Goal: Task Accomplishment & Management: Complete application form

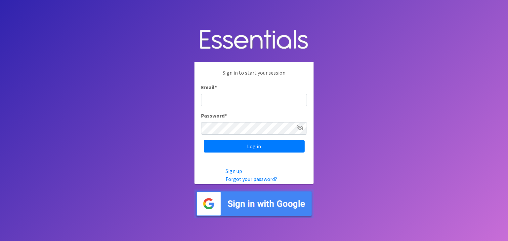
type input "shona.foster@athensareadiapers.com"
click at [273, 204] on img at bounding box center [253, 204] width 119 height 29
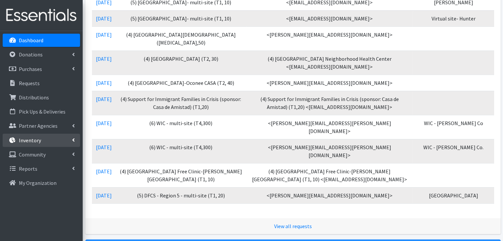
scroll to position [298, 0]
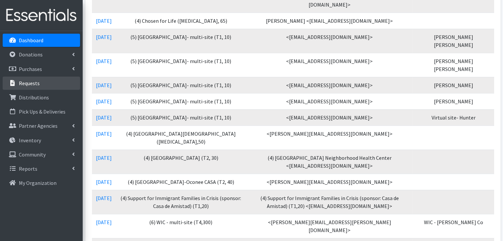
click at [35, 84] on p "Requests" at bounding box center [29, 83] width 21 height 7
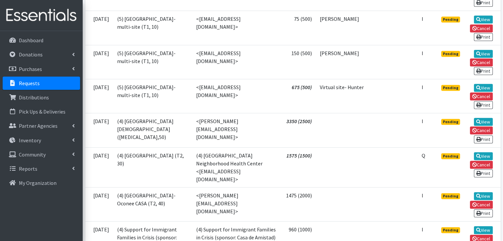
scroll to position [595, 0]
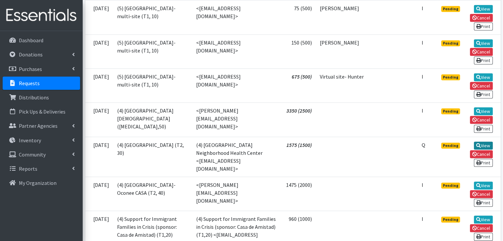
click at [484, 142] on link "View" at bounding box center [483, 146] width 19 height 8
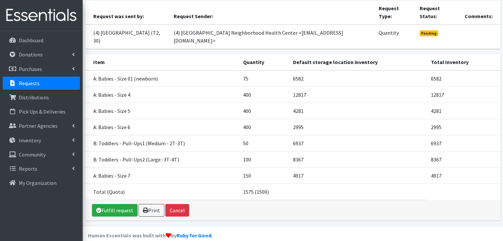
scroll to position [58, 0]
click at [58, 40] on link "Dashboard" at bounding box center [41, 40] width 77 height 13
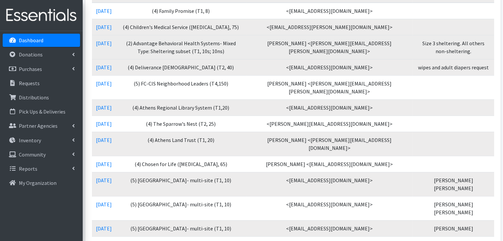
scroll to position [165, 0]
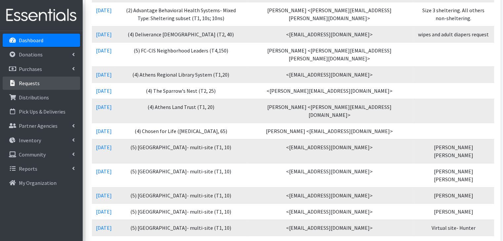
click at [35, 87] on link "Requests" at bounding box center [41, 83] width 77 height 13
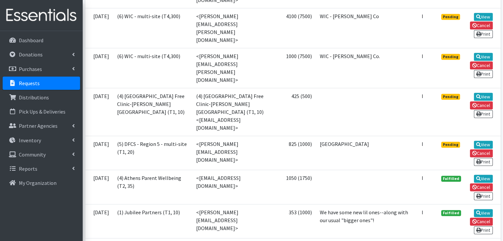
scroll to position [827, 0]
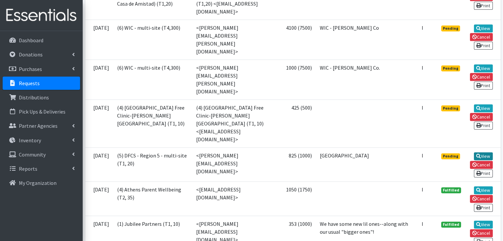
click at [484, 152] on link "View" at bounding box center [483, 156] width 19 height 8
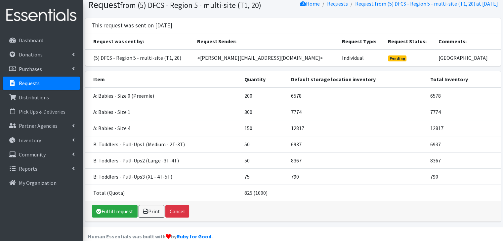
scroll to position [42, 0]
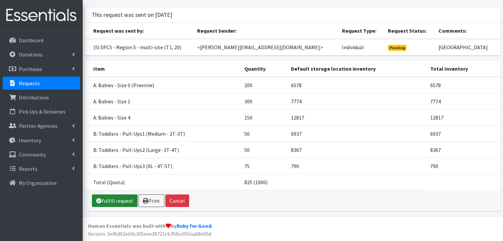
click at [117, 202] on link "Fulfill request" at bounding box center [115, 201] width 46 height 13
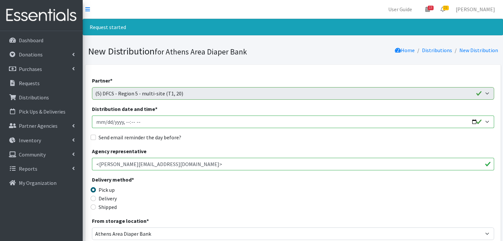
click at [106, 121] on input "Distribution date and time *" at bounding box center [293, 122] width 402 height 13
type input "[DATE]T10:00"
click at [94, 138] on input "Send email reminder the day before?" at bounding box center [93, 137] width 5 height 5
checkbox input "true"
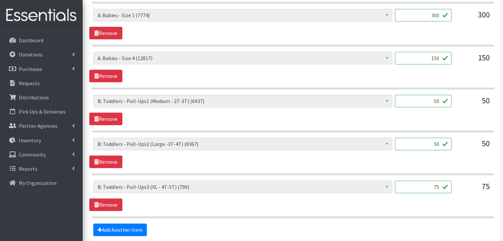
scroll to position [415, 0]
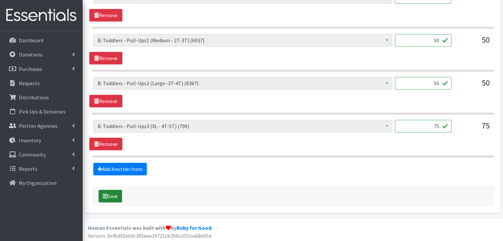
click at [108, 193] on button "Save" at bounding box center [110, 196] width 23 height 13
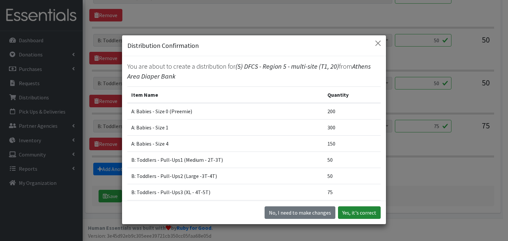
click at [354, 212] on button "Yes, it's correct" at bounding box center [359, 213] width 43 height 13
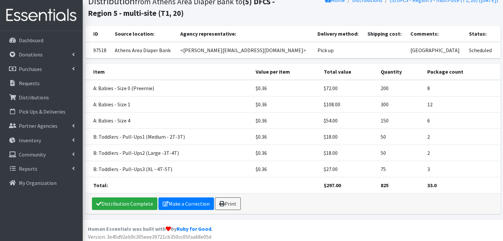
scroll to position [82, 0]
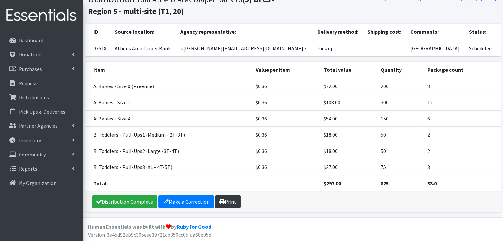
click at [231, 200] on link "Print" at bounding box center [228, 202] width 26 height 13
click at [32, 85] on p "Requests" at bounding box center [29, 83] width 21 height 7
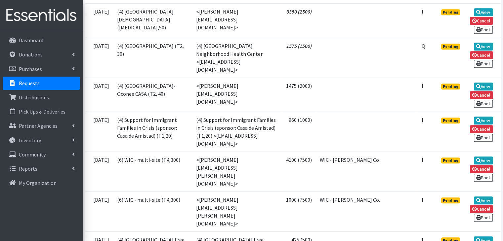
scroll to position [728, 0]
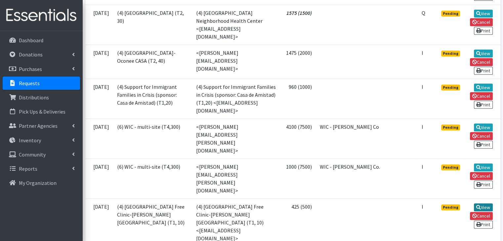
click at [481, 204] on link "View" at bounding box center [483, 208] width 19 height 8
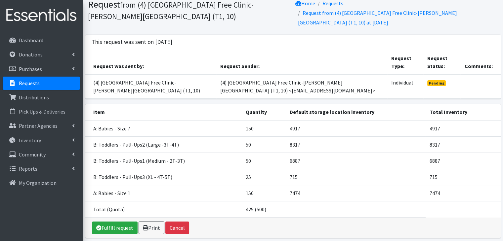
scroll to position [51, 0]
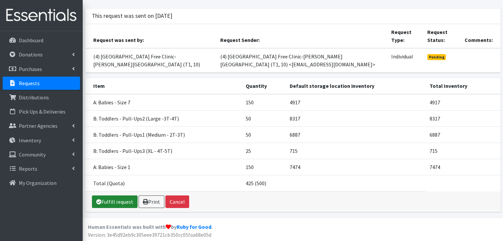
click at [115, 199] on link "Fulfill request" at bounding box center [115, 202] width 46 height 13
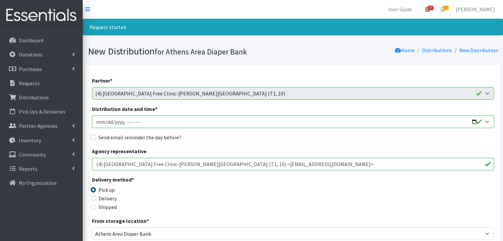
click at [105, 122] on input "Distribution date and time *" at bounding box center [293, 122] width 402 height 13
type input "2025-10-03T10:00"
click at [91, 138] on input "Send email reminder the day before?" at bounding box center [93, 137] width 5 height 5
checkbox input "true"
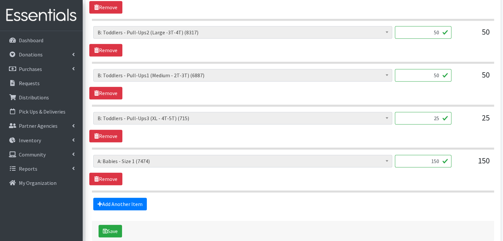
scroll to position [373, 0]
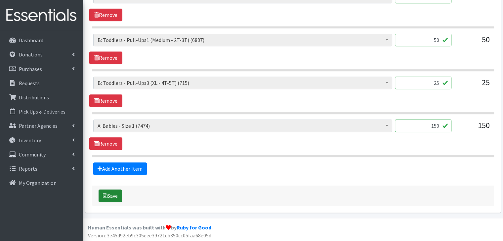
click at [117, 194] on button "Save" at bounding box center [110, 196] width 23 height 13
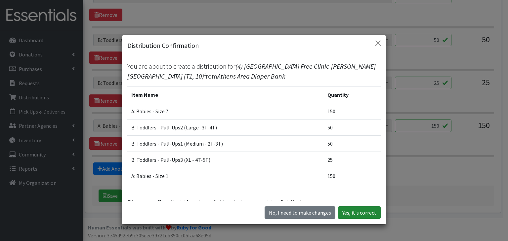
click at [363, 214] on button "Yes, it's correct" at bounding box center [359, 213] width 43 height 13
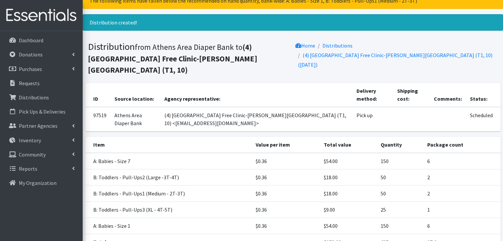
scroll to position [82, 0]
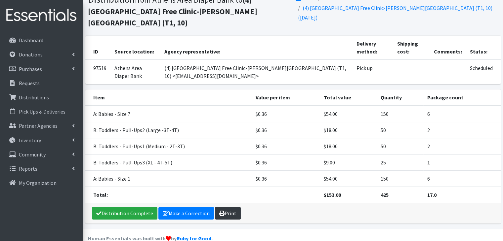
click at [234, 207] on link "Print" at bounding box center [228, 213] width 26 height 13
click at [37, 84] on p "Requests" at bounding box center [29, 83] width 21 height 7
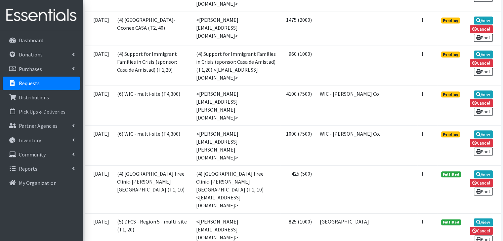
scroll to position [728, 0]
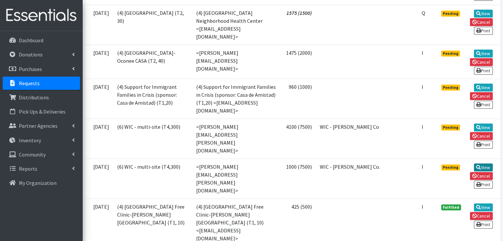
click at [485, 164] on link "View" at bounding box center [483, 168] width 19 height 8
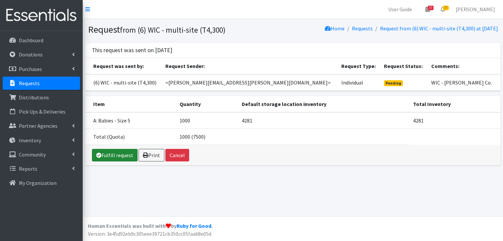
click at [110, 153] on link "Fulfill request" at bounding box center [115, 155] width 46 height 13
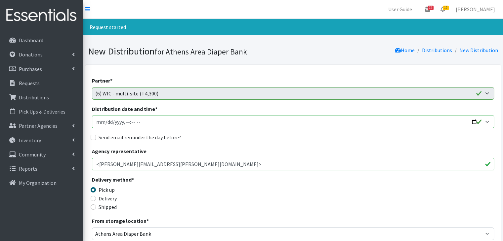
click at [103, 123] on input "Distribution date and time *" at bounding box center [293, 122] width 402 height 13
type input "[DATE]T10:00"
click at [95, 138] on input "Send email reminder the day before?" at bounding box center [93, 137] width 5 height 5
checkbox input "true"
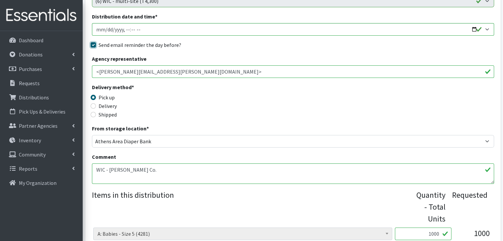
scroll to position [198, 0]
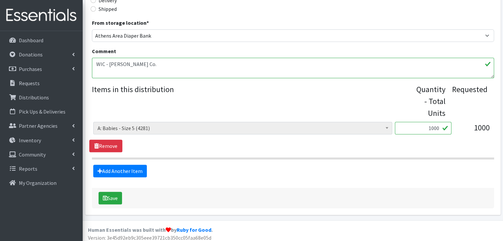
drag, startPoint x: 422, startPoint y: 127, endPoint x: 442, endPoint y: 122, distance: 21.6
click at [442, 122] on input "1000" at bounding box center [423, 128] width 57 height 13
type input "500"
click at [380, 163] on fieldset "Items in this distribution Quantity - Total Units Requested A: Babies - Size 0 …" at bounding box center [293, 131] width 402 height 94
click at [114, 200] on button "Save" at bounding box center [110, 198] width 23 height 13
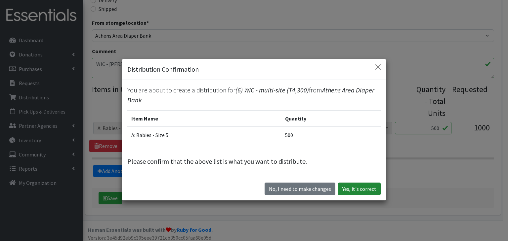
click at [362, 190] on button "Yes, it's correct" at bounding box center [359, 189] width 43 height 13
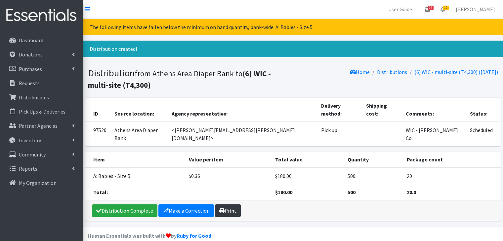
click at [223, 205] on link "Print" at bounding box center [228, 211] width 26 height 13
click at [35, 84] on p "Requests" at bounding box center [29, 83] width 21 height 7
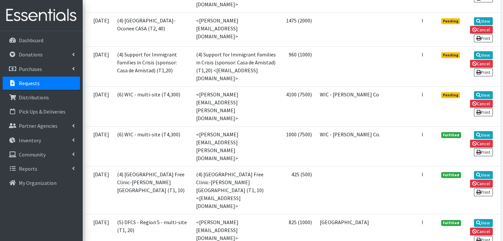
scroll to position [728, 0]
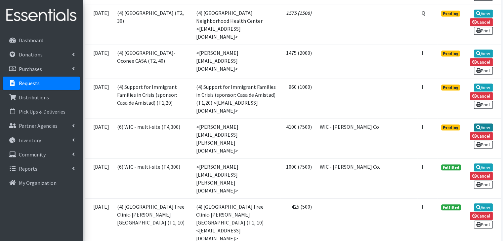
click at [482, 124] on link "View" at bounding box center [483, 128] width 19 height 8
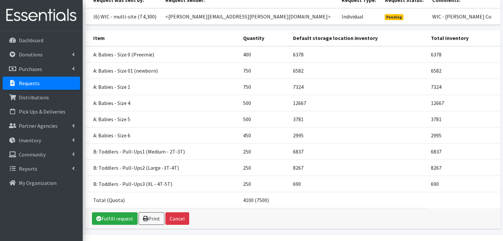
scroll to position [83, 0]
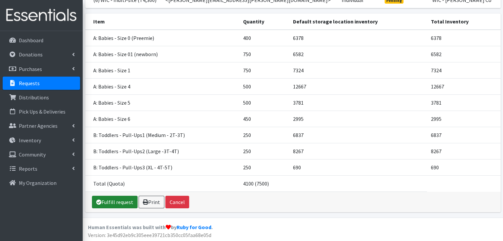
click at [114, 201] on link "Fulfill request" at bounding box center [115, 202] width 46 height 13
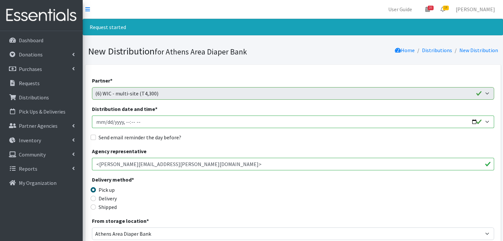
click at [104, 121] on input "Distribution date and time *" at bounding box center [293, 122] width 402 height 13
type input "[DATE]T10:00"
click at [93, 137] on input "Send email reminder the day before?" at bounding box center [93, 137] width 5 height 5
checkbox input "true"
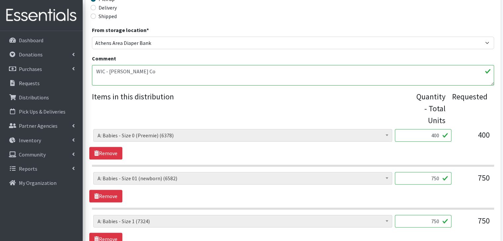
scroll to position [198, 0]
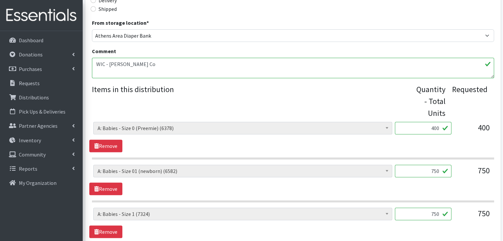
drag, startPoint x: 430, startPoint y: 128, endPoint x: 467, endPoint y: 128, distance: 36.7
click at [467, 128] on div "A: Babies - Size 0 (Preemie) (6378) A: Babies - Size 01 (newborn) (6582) A: Bab…" at bounding box center [292, 131] width 399 height 18
type input "200"
type input "250"
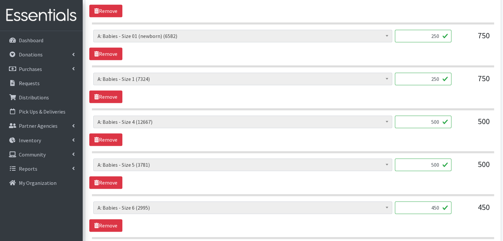
scroll to position [334, 0]
type input "250"
type input "225"
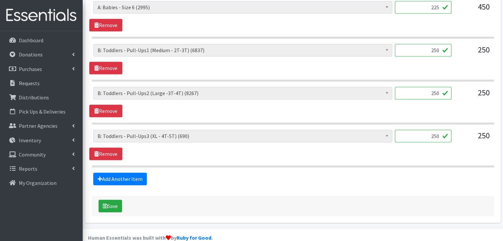
scroll to position [544, 0]
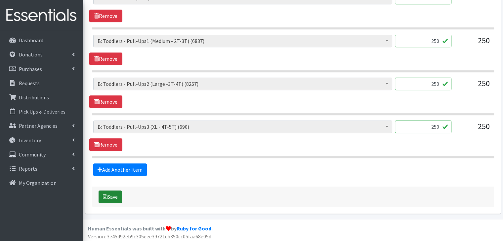
click at [107, 196] on button "Save" at bounding box center [110, 197] width 23 height 13
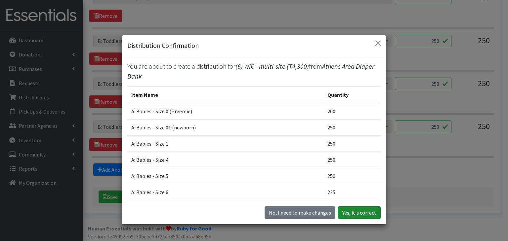
click at [364, 212] on button "Yes, it's correct" at bounding box center [359, 213] width 43 height 13
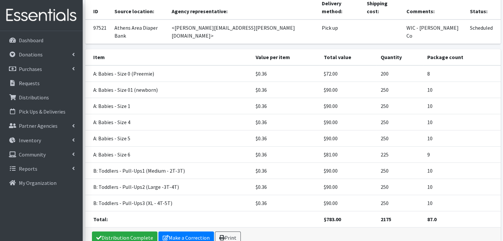
scroll to position [138, 0]
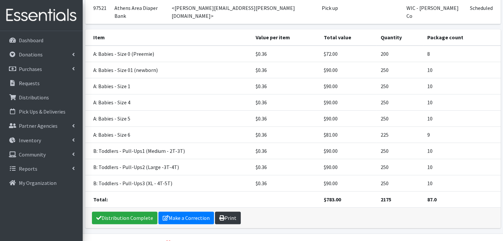
click at [221, 216] on icon at bounding box center [221, 218] width 5 height 5
click at [22, 83] on p "Requests" at bounding box center [29, 83] width 21 height 7
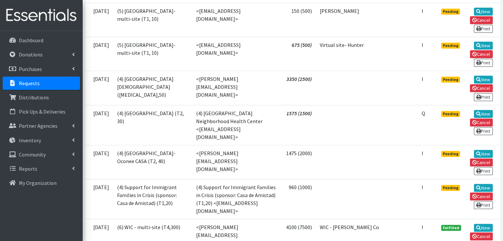
scroll to position [661, 0]
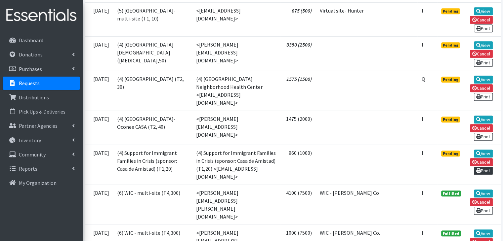
click at [485, 167] on link "Print" at bounding box center [483, 171] width 19 height 8
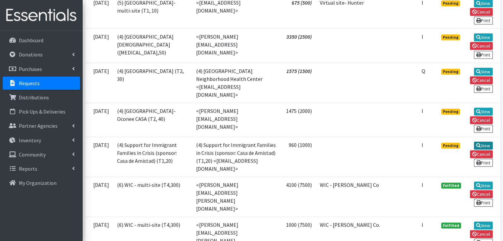
click at [483, 142] on link "View" at bounding box center [483, 146] width 19 height 8
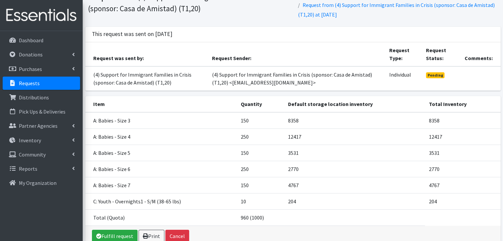
scroll to position [67, 0]
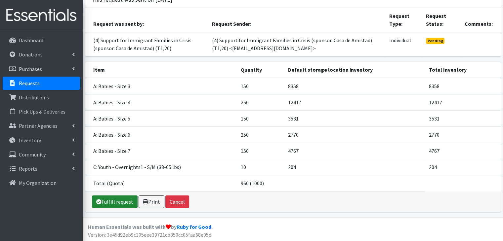
click at [112, 200] on link "Fulfill request" at bounding box center [115, 202] width 46 height 13
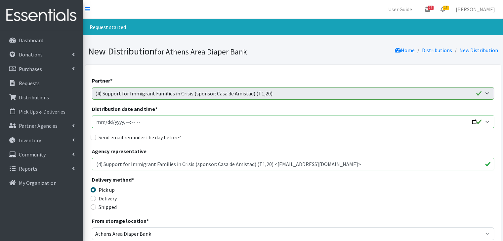
click at [105, 121] on input "Distribution date and time *" at bounding box center [293, 122] width 402 height 13
type input "2025-10-03T10:00"
click at [94, 137] on input "Send email reminder the day before?" at bounding box center [93, 137] width 5 height 5
checkbox input "true"
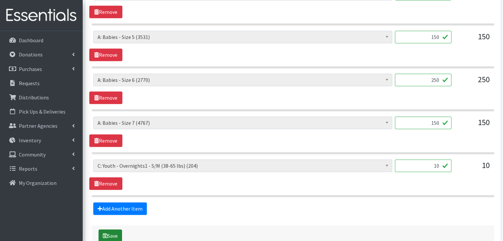
scroll to position [415, 0]
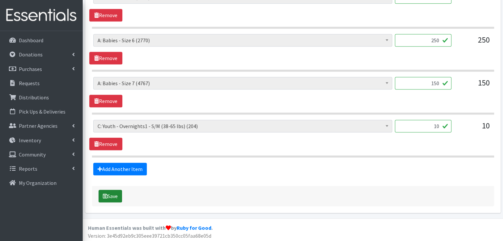
click at [110, 194] on button "Save" at bounding box center [110, 196] width 23 height 13
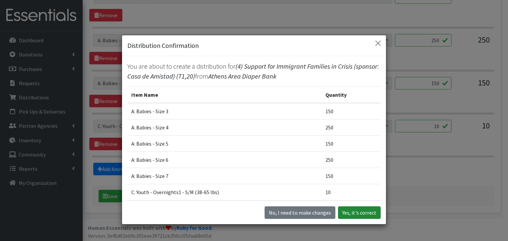
click at [372, 211] on button "Yes, it's correct" at bounding box center [359, 213] width 43 height 13
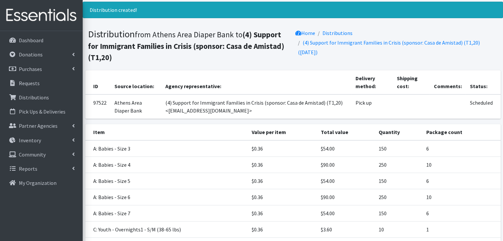
scroll to position [99, 0]
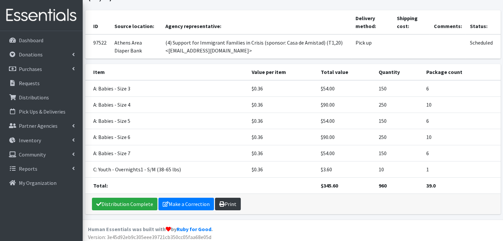
click at [221, 205] on icon at bounding box center [221, 204] width 5 height 5
click at [30, 84] on p "Requests" at bounding box center [29, 83] width 21 height 7
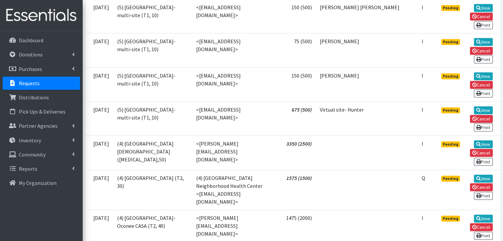
scroll to position [595, 0]
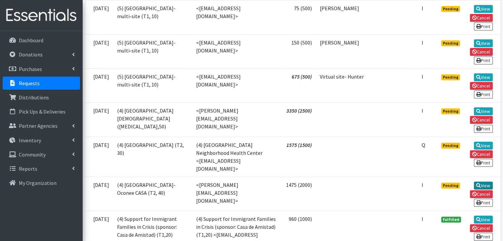
click at [482, 182] on link "View" at bounding box center [483, 186] width 19 height 8
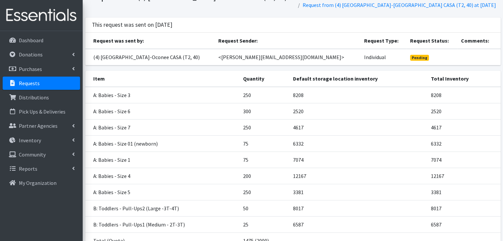
scroll to position [90, 0]
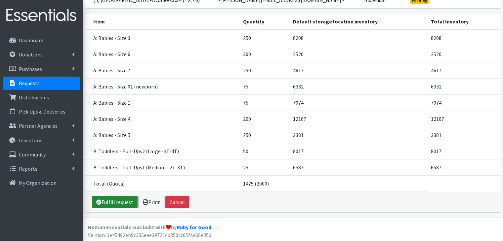
click at [117, 199] on link "Fulfill request" at bounding box center [115, 202] width 46 height 13
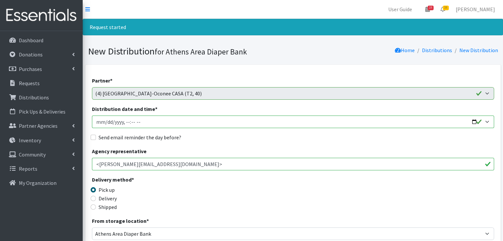
click at [104, 120] on input "Distribution date and time *" at bounding box center [293, 122] width 402 height 13
type input "[DATE]T10:00"
click at [93, 139] on input "Send email reminder the day before?" at bounding box center [93, 137] width 5 height 5
checkbox input "true"
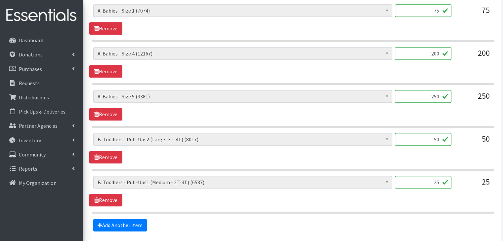
scroll to position [544, 0]
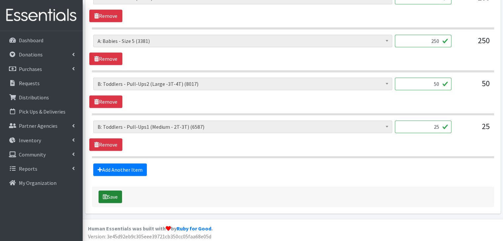
click at [112, 195] on button "Save" at bounding box center [110, 197] width 23 height 13
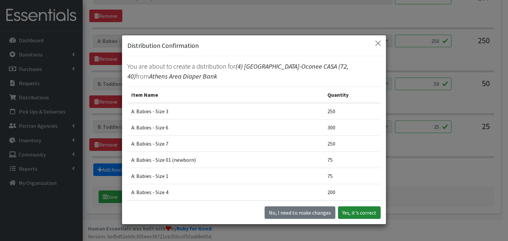
click at [353, 214] on button "Yes, it's correct" at bounding box center [359, 213] width 43 height 13
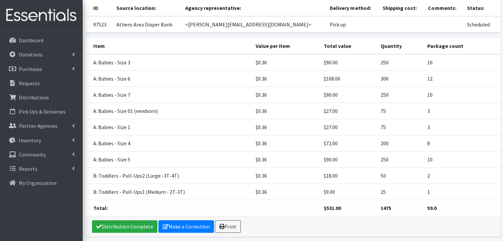
scroll to position [132, 0]
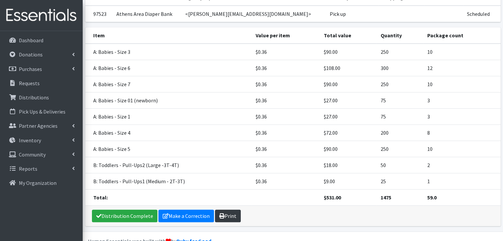
click at [227, 214] on link "Print" at bounding box center [228, 216] width 26 height 13
click at [33, 80] on p "Requests" at bounding box center [29, 83] width 21 height 7
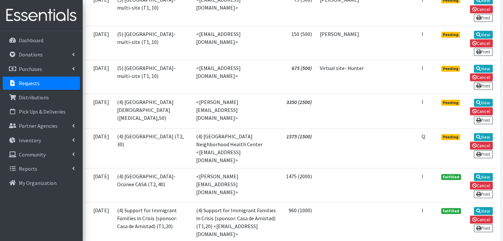
scroll to position [595, 0]
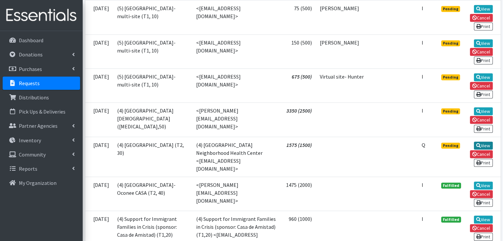
click at [483, 142] on link "View" at bounding box center [483, 146] width 19 height 8
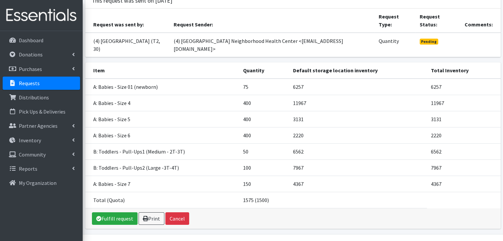
scroll to position [58, 0]
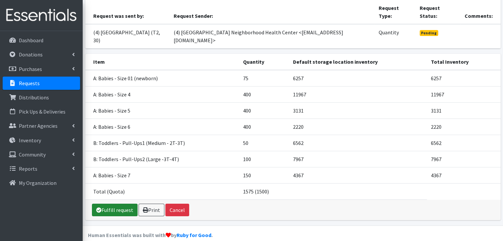
click at [106, 204] on link "Fulfill request" at bounding box center [115, 210] width 46 height 13
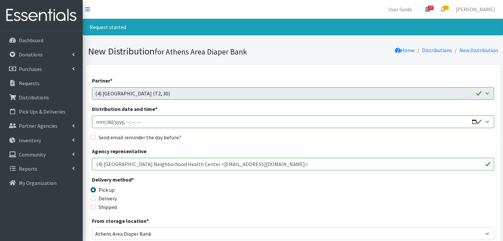
click at [103, 121] on input "Distribution date and time *" at bounding box center [293, 122] width 402 height 13
click at [106, 123] on input "Distribution date and time *" at bounding box center [293, 122] width 402 height 13
type input "[DATE]T10:00"
click at [92, 139] on input "Send email reminder the day before?" at bounding box center [93, 137] width 5 height 5
checkbox input "true"
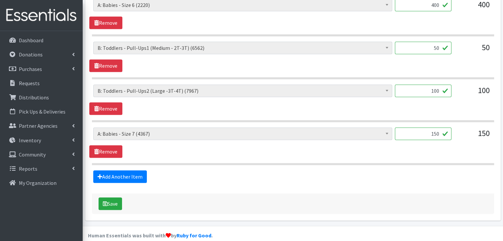
scroll to position [458, 0]
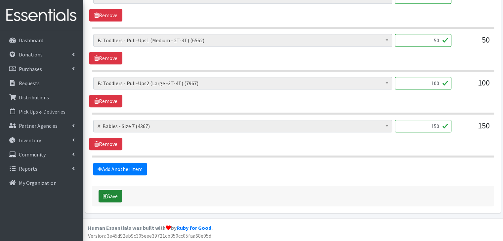
click at [110, 193] on button "Save" at bounding box center [110, 196] width 23 height 13
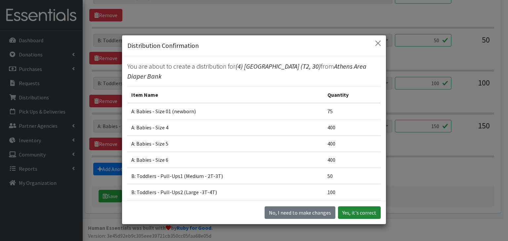
click at [364, 214] on button "Yes, it's correct" at bounding box center [359, 213] width 43 height 13
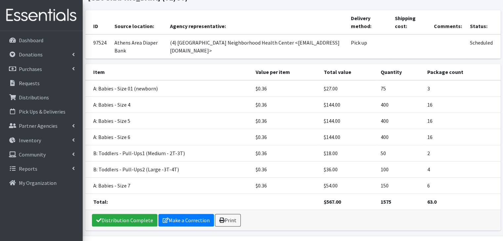
scroll to position [106, 0]
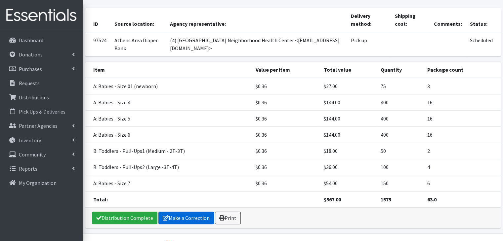
click at [186, 212] on link "Make a Correction" at bounding box center [186, 218] width 56 height 13
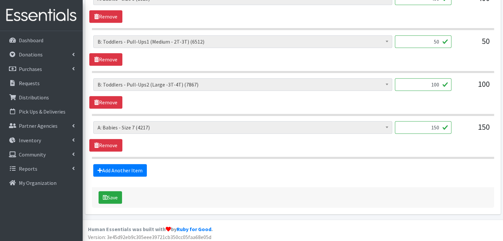
scroll to position [437, 0]
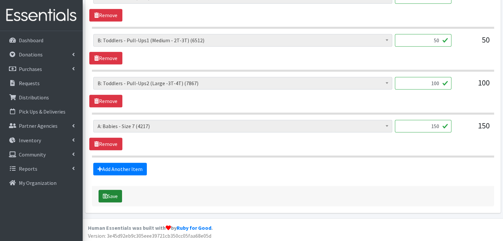
click at [113, 192] on button "Save" at bounding box center [110, 196] width 23 height 13
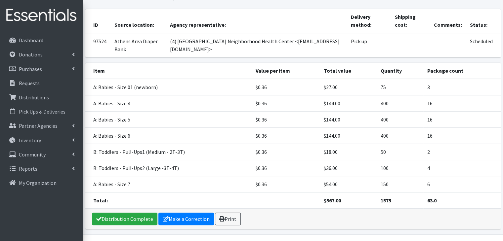
scroll to position [106, 0]
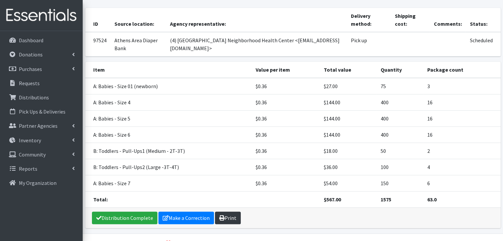
click at [228, 212] on link "Print" at bounding box center [228, 218] width 26 height 13
click at [44, 125] on p "Partner Agencies" at bounding box center [38, 126] width 39 height 7
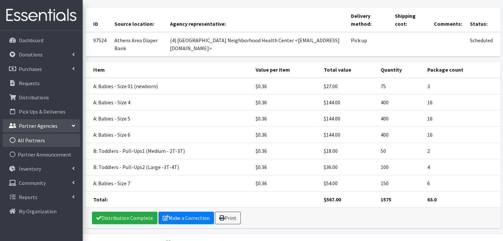
click at [38, 143] on link "All Partners" at bounding box center [41, 140] width 77 height 13
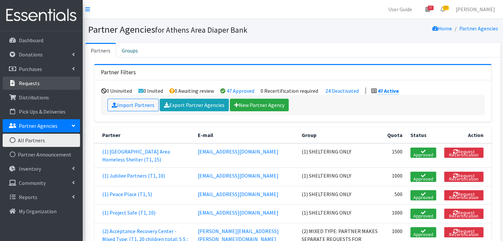
click at [36, 82] on p "Requests" at bounding box center [29, 83] width 21 height 7
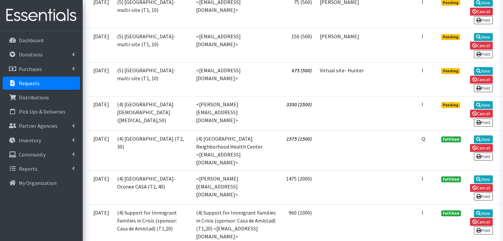
scroll to position [562, 0]
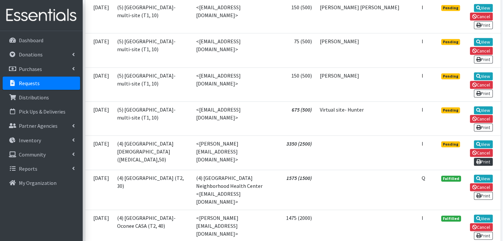
click at [487, 158] on link "Print" at bounding box center [483, 162] width 19 height 8
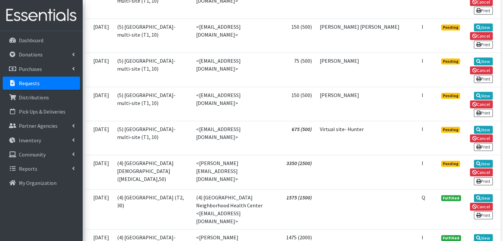
scroll to position [562, 0]
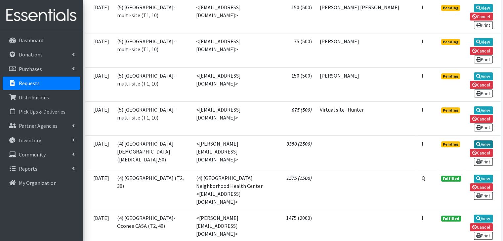
click at [484, 141] on link "View" at bounding box center [483, 145] width 19 height 8
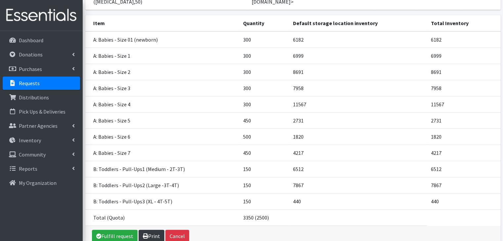
scroll to position [123, 0]
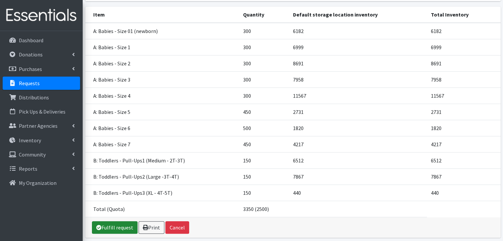
click at [119, 222] on link "Fulfill request" at bounding box center [115, 228] width 46 height 13
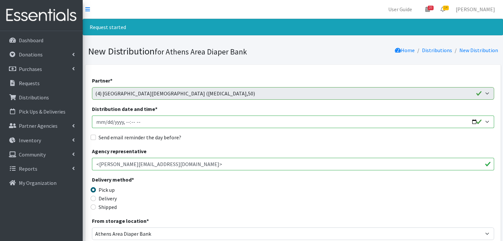
click at [105, 120] on input "Distribution date and time *" at bounding box center [293, 122] width 402 height 13
type input "2025-10-03T10:00"
click at [96, 138] on div "Send email reminder the day before?" at bounding box center [293, 138] width 402 height 8
click at [93, 140] on input "Send email reminder the day before?" at bounding box center [93, 137] width 5 height 5
checkbox input "true"
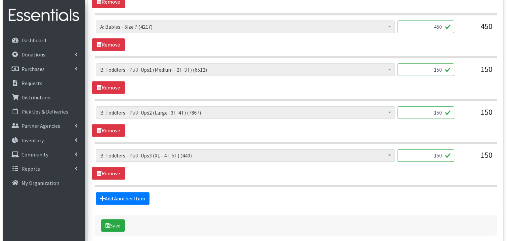
scroll to position [630, 0]
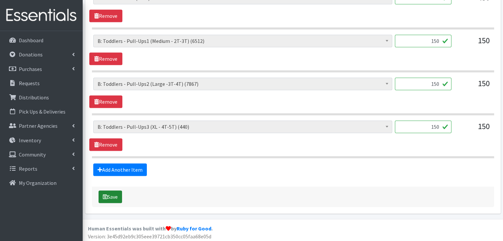
click at [111, 196] on button "Save" at bounding box center [110, 197] width 23 height 13
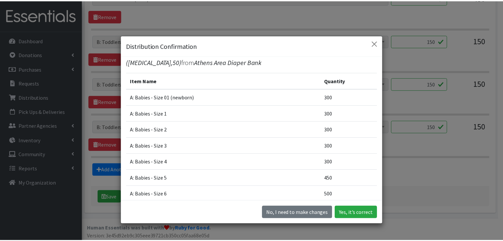
scroll to position [0, 0]
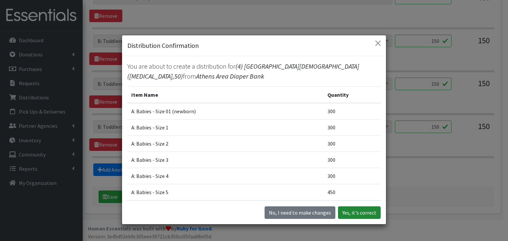
click at [360, 212] on button "Yes, it's correct" at bounding box center [359, 213] width 43 height 13
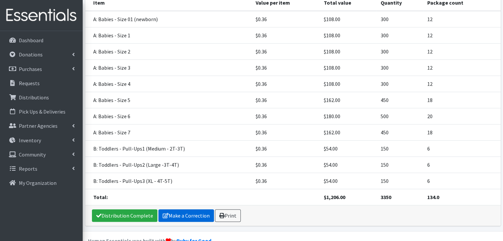
scroll to position [179, 0]
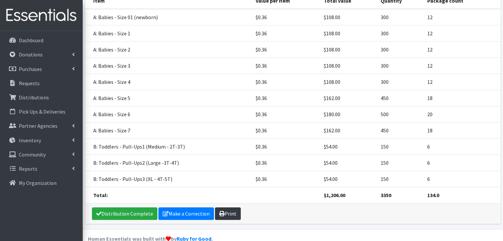
click at [220, 211] on icon at bounding box center [221, 213] width 5 height 5
click at [38, 83] on p "Requests" at bounding box center [29, 83] width 21 height 7
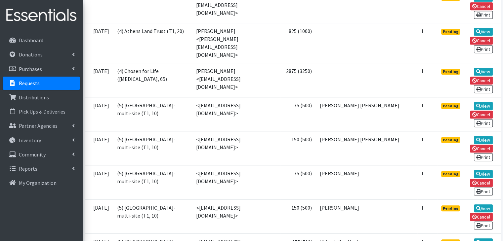
scroll to position [529, 0]
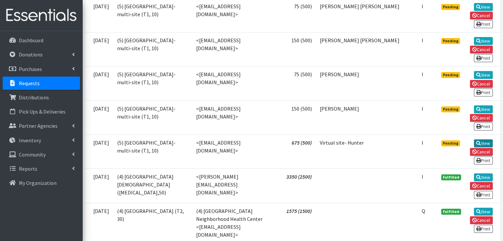
click at [484, 140] on link "View" at bounding box center [483, 144] width 19 height 8
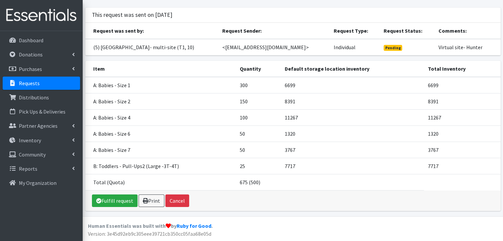
scroll to position [46, 0]
click at [115, 202] on link "Fulfill request" at bounding box center [115, 201] width 46 height 13
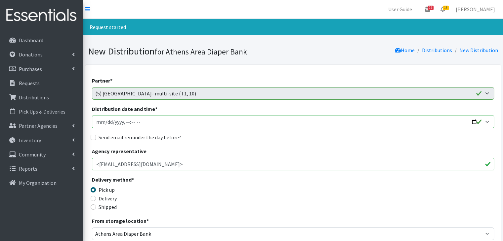
click at [107, 121] on input "Distribution date and time *" at bounding box center [293, 122] width 402 height 13
type input "2025-10-03T10:00"
click at [95, 137] on input "Send email reminder the day before?" at bounding box center [93, 137] width 5 height 5
checkbox input "true"
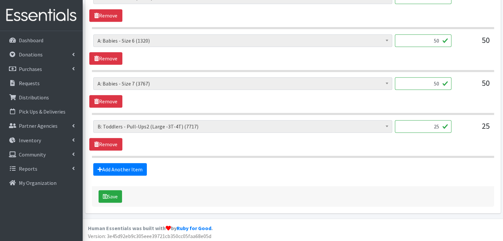
scroll to position [415, 0]
click at [113, 193] on button "Save" at bounding box center [110, 196] width 23 height 13
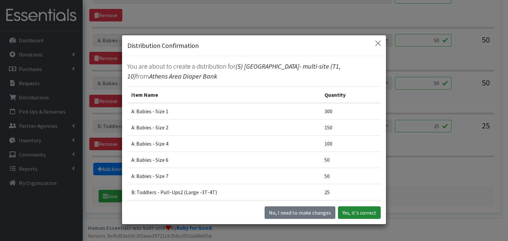
click at [357, 216] on button "Yes, it's correct" at bounding box center [359, 213] width 43 height 13
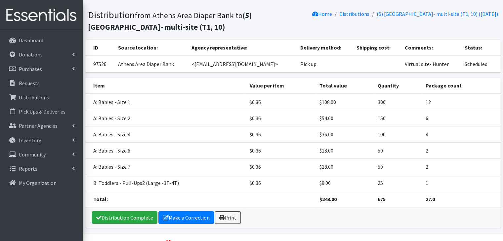
scroll to position [82, 0]
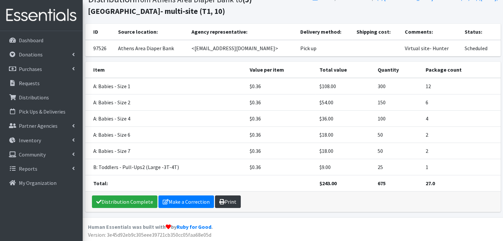
click at [226, 202] on link "Print" at bounding box center [228, 202] width 26 height 13
click at [34, 85] on p "Requests" at bounding box center [29, 83] width 21 height 7
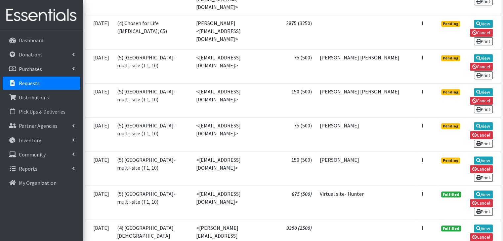
scroll to position [529, 0]
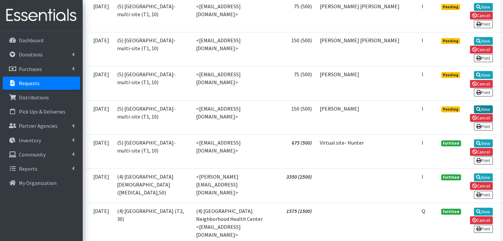
click at [484, 105] on link "View" at bounding box center [483, 109] width 19 height 8
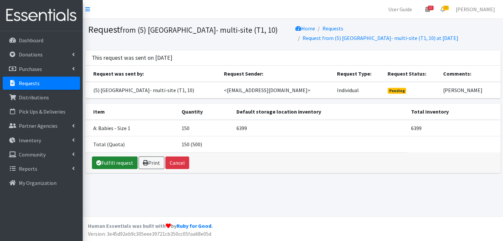
click at [119, 166] on link "Fulfill request" at bounding box center [115, 163] width 46 height 13
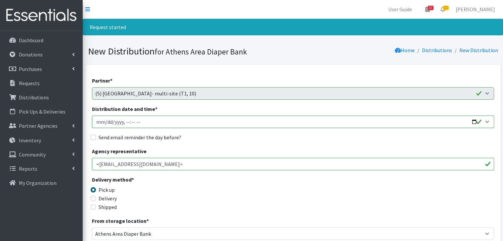
click at [105, 121] on input "Distribution date and time *" at bounding box center [293, 122] width 402 height 13
type input "[DATE]T10:00"
click at [95, 138] on input "Send email reminder the day before?" at bounding box center [93, 137] width 5 height 5
checkbox input "true"
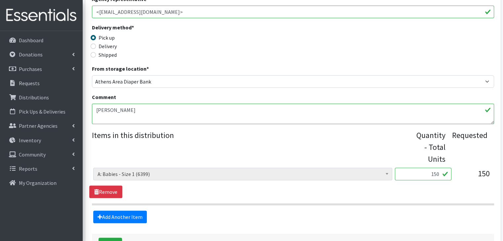
scroll to position [201, 0]
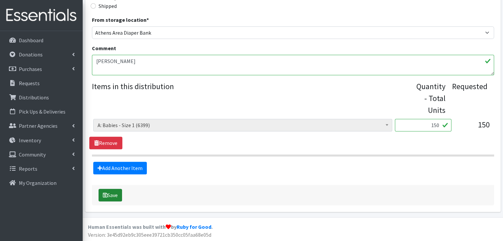
click at [109, 190] on button "Save" at bounding box center [110, 195] width 23 height 13
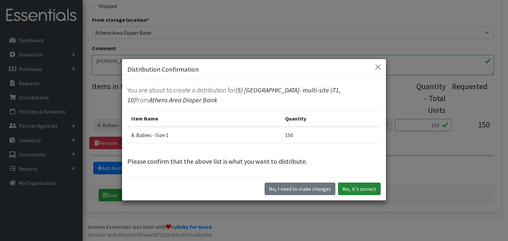
click at [353, 189] on button "Yes, it's correct" at bounding box center [359, 189] width 43 height 13
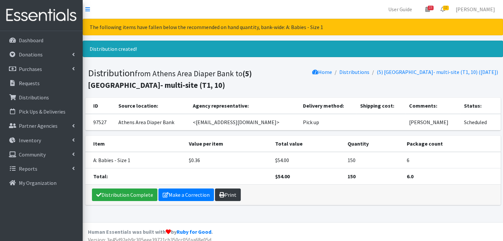
click at [232, 195] on link "Print" at bounding box center [228, 195] width 26 height 13
click at [38, 85] on p "Requests" at bounding box center [29, 83] width 21 height 7
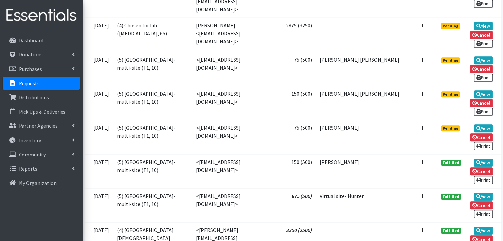
scroll to position [463, 0]
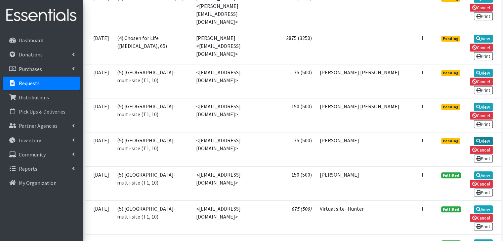
click at [485, 137] on link "View" at bounding box center [483, 141] width 19 height 8
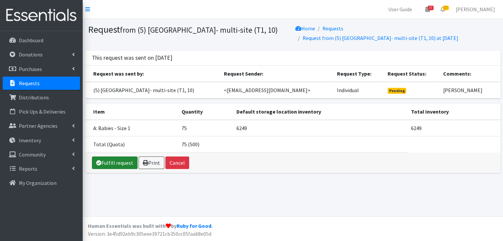
click at [119, 165] on link "Fulfill request" at bounding box center [115, 163] width 46 height 13
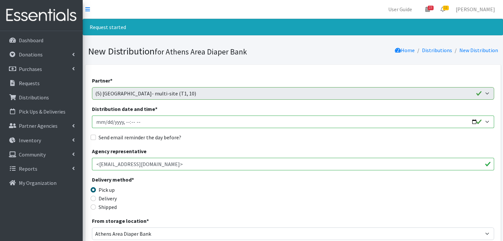
click at [104, 123] on input "Distribution date and time *" at bounding box center [293, 122] width 402 height 13
type input "[DATE]T10:00"
click at [94, 138] on input "Send email reminder the day before?" at bounding box center [93, 137] width 5 height 5
checkbox input "true"
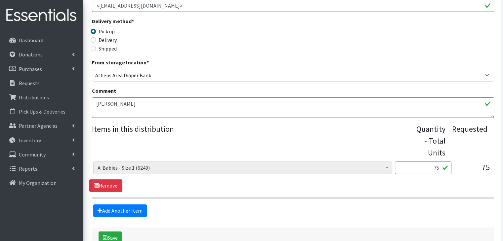
scroll to position [201, 0]
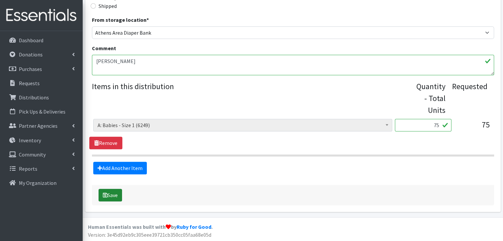
click at [115, 194] on button "Save" at bounding box center [110, 195] width 23 height 13
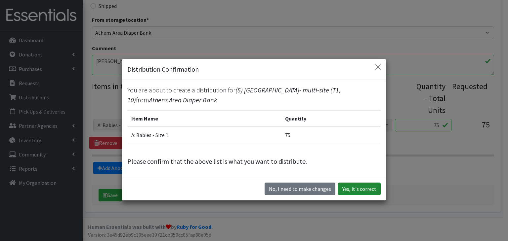
click at [362, 189] on button "Yes, it's correct" at bounding box center [359, 189] width 43 height 13
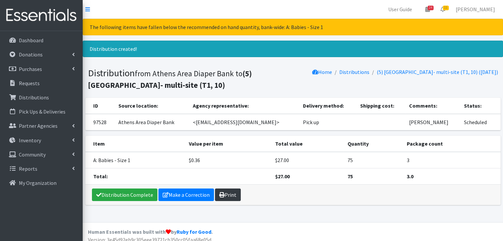
click at [230, 193] on link "Print" at bounding box center [228, 195] width 26 height 13
click at [32, 83] on p "Requests" at bounding box center [29, 83] width 21 height 7
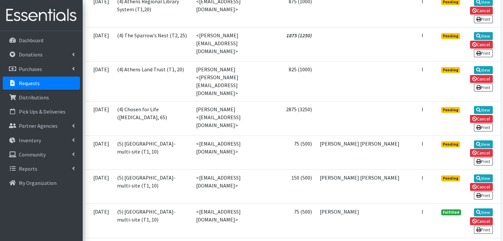
scroll to position [397, 0]
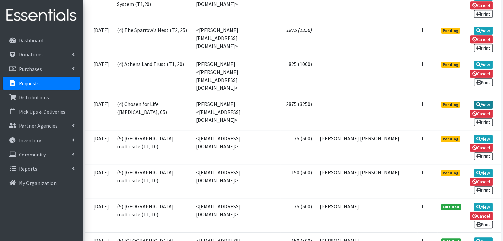
click at [488, 101] on link "View" at bounding box center [483, 105] width 19 height 8
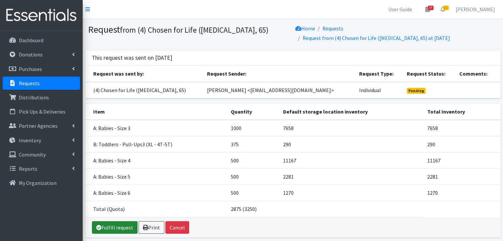
click at [113, 222] on link "Fulfill request" at bounding box center [115, 228] width 46 height 13
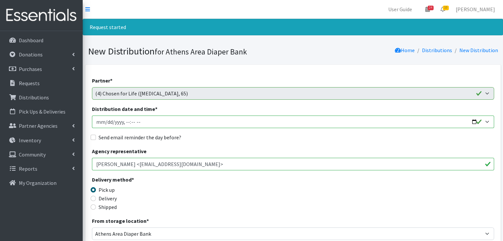
click at [105, 124] on input "Distribution date and time *" at bounding box center [293, 122] width 402 height 13
type input "2025-10-03T10:00"
click at [92, 141] on div "Send email reminder the day before?" at bounding box center [293, 138] width 402 height 8
click at [93, 137] on input "Send email reminder the day before?" at bounding box center [93, 137] width 5 height 5
checkbox input "true"
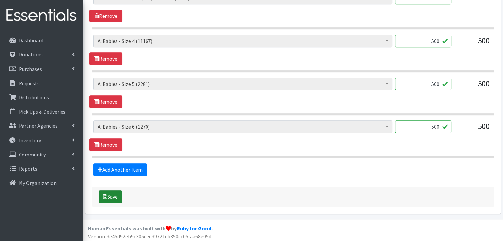
scroll to position [373, 0]
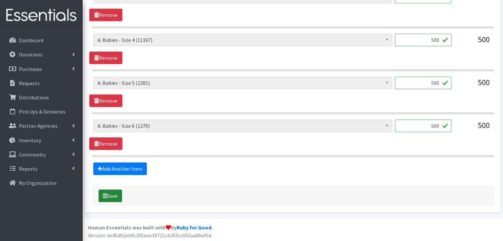
click at [114, 194] on button "Save" at bounding box center [110, 196] width 23 height 13
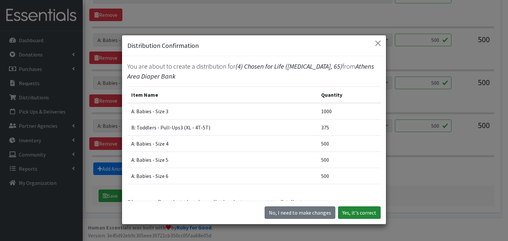
click at [360, 213] on button "Yes, it's correct" at bounding box center [359, 213] width 43 height 13
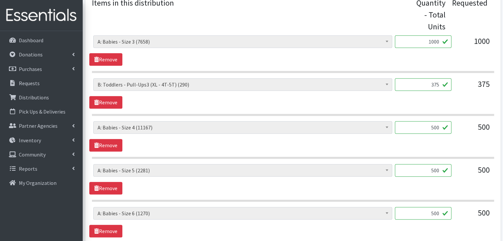
scroll to position [281, 0]
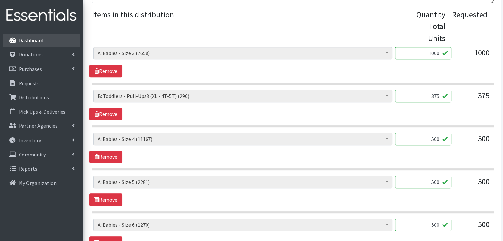
click at [56, 37] on link "Dashboard" at bounding box center [41, 40] width 77 height 13
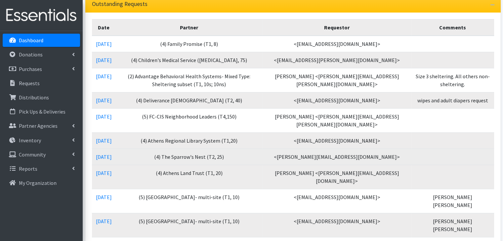
scroll to position [99, 0]
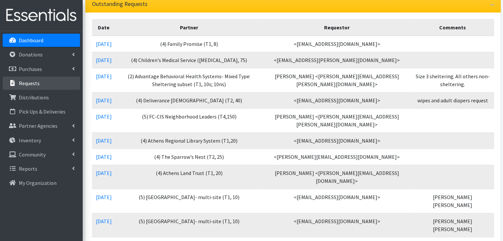
click at [40, 86] on link "Requests" at bounding box center [41, 83] width 77 height 13
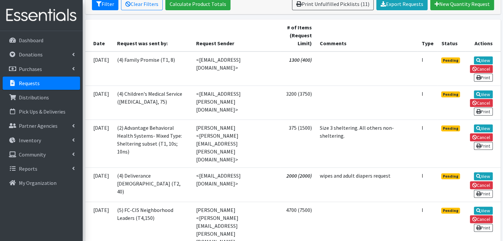
scroll to position [99, 0]
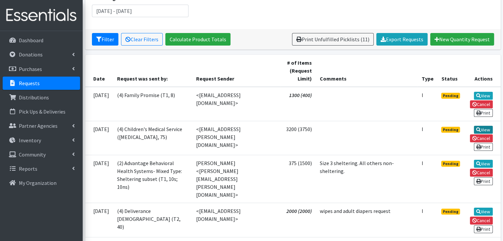
click at [484, 126] on link "View" at bounding box center [483, 130] width 19 height 8
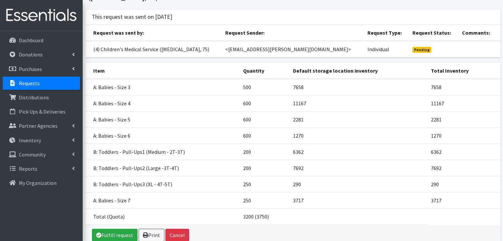
scroll to position [33, 0]
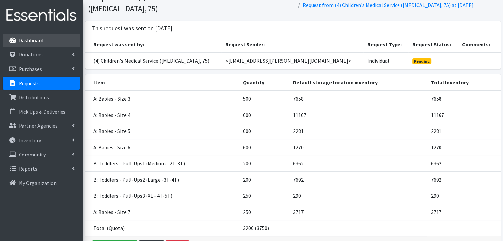
click at [35, 42] on p "Dashboard" at bounding box center [31, 40] width 24 height 7
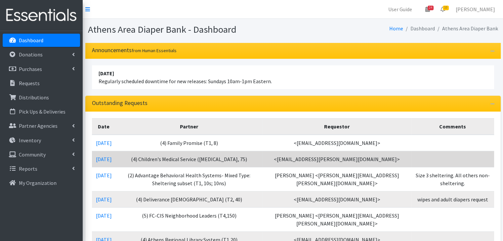
scroll to position [33, 0]
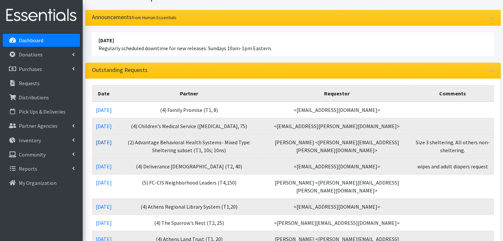
click at [111, 142] on link "09/26/2025" at bounding box center [104, 142] width 16 height 7
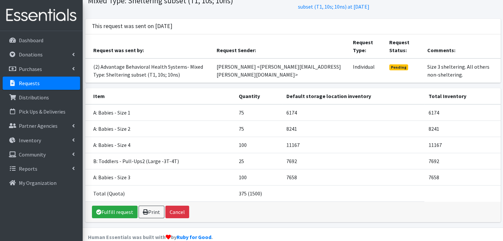
scroll to position [51, 0]
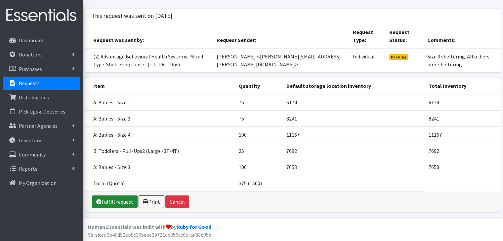
click at [111, 201] on link "Fulfill request" at bounding box center [115, 202] width 46 height 13
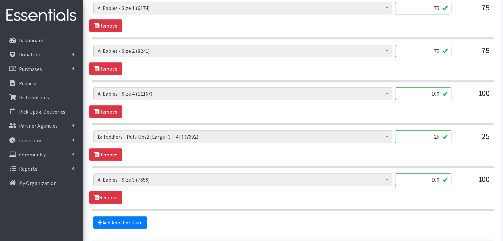
scroll to position [331, 0]
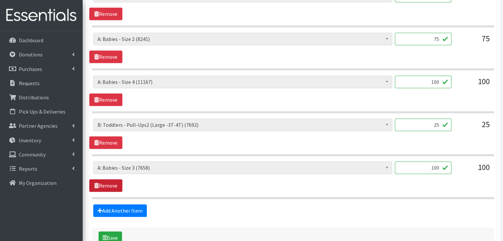
click at [109, 185] on link "Remove" at bounding box center [105, 186] width 33 height 13
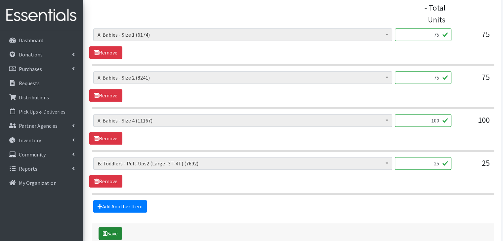
scroll to position [330, 0]
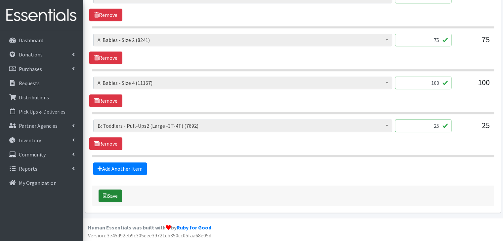
click at [105, 190] on button "Save" at bounding box center [110, 196] width 23 height 13
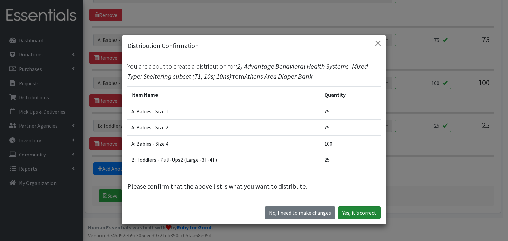
click at [363, 211] on button "Yes, it's correct" at bounding box center [359, 213] width 43 height 13
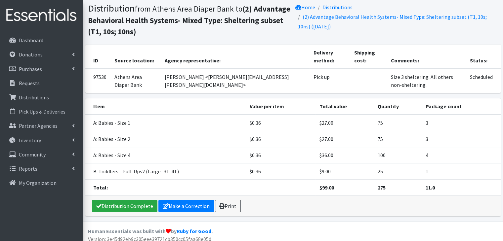
scroll to position [77, 0]
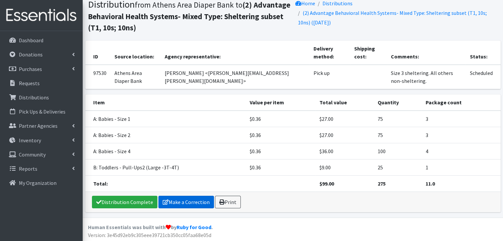
click at [193, 202] on link "Make a Correction" at bounding box center [186, 202] width 56 height 13
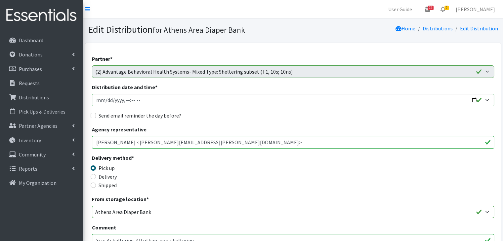
scroll to position [66, 0]
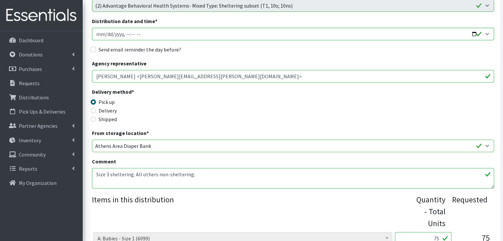
click at [213, 180] on textarea "Size 3 sheltering. All others non-sheltering." at bounding box center [293, 178] width 402 height 21
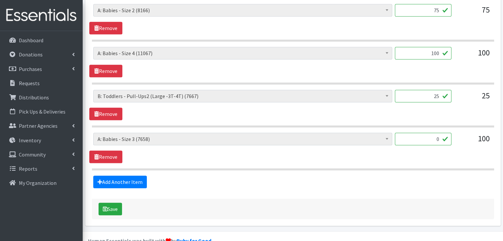
scroll to position [351, 0]
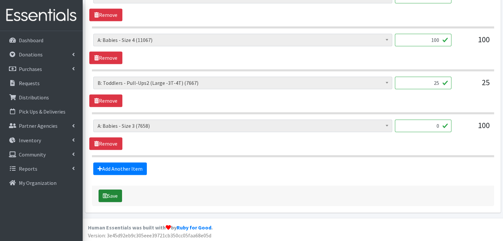
type textarea "Size 3 sheltering. All others non-sheltering. This order is Non-sheltering. The…"
click at [110, 196] on button "Save" at bounding box center [110, 196] width 23 height 13
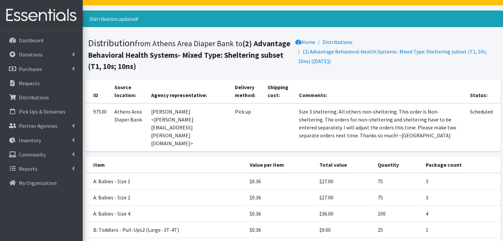
scroll to position [93, 0]
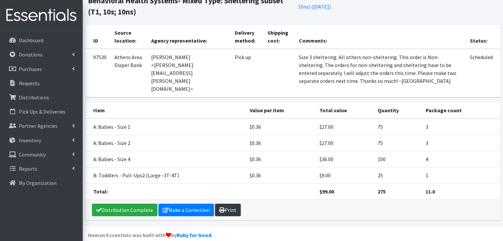
click at [227, 204] on link "Print" at bounding box center [228, 210] width 26 height 13
click at [25, 84] on p "Requests" at bounding box center [29, 83] width 21 height 7
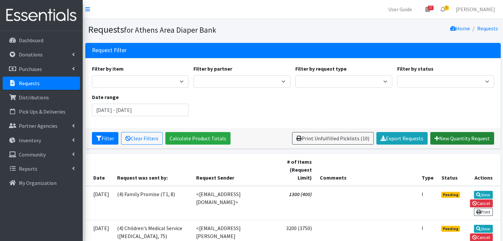
click at [453, 139] on link "New Quantity Request" at bounding box center [462, 138] width 64 height 13
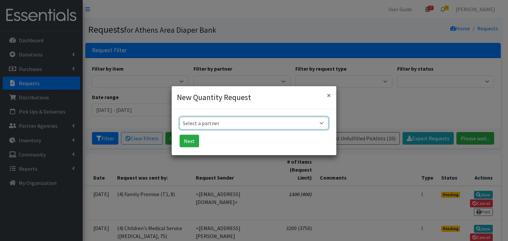
click at [207, 123] on select "Select a partner (1) Athens Area Homeless Shelter (T1, 15) (1) Jubilee Partners…" at bounding box center [254, 123] width 149 height 13
select select "2555"
click at [180, 117] on select "Select a partner (1) Athens Area Homeless Shelter (T1, 15) (1) Jubilee Partners…" at bounding box center [254, 123] width 149 height 13
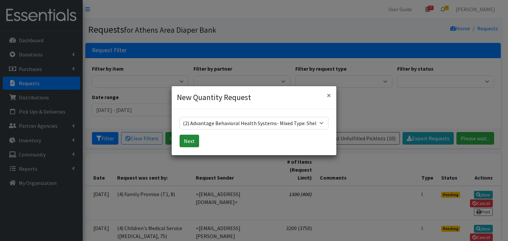
click at [191, 139] on button "Next" at bounding box center [190, 141] width 20 height 13
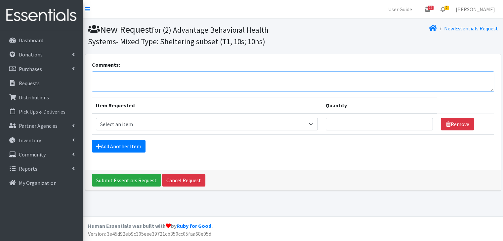
click at [139, 82] on textarea "Comments:" at bounding box center [293, 81] width 402 height 21
type textarea "This is for the sheltering request for size 3"
click at [147, 126] on select "Select an item A: Babies - Size 0 (Preemie) A: Babies - Size 01 (newborn) A: Ba…" at bounding box center [207, 124] width 222 height 13
select select "5613"
click at [96, 118] on select "Select an item A: Babies - Size 0 (Preemie) A: Babies - Size 01 (newborn) A: Ba…" at bounding box center [207, 124] width 222 height 13
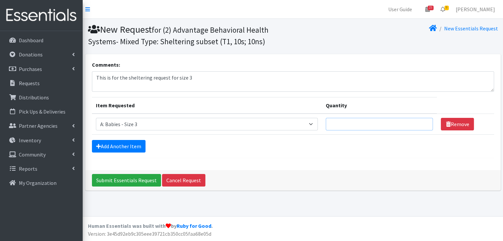
click at [343, 126] on input "Quantity" at bounding box center [379, 124] width 107 height 13
type input "200"
click at [273, 160] on div "Comments: This is for the sheltering request for size 3 Item Requested Quantity…" at bounding box center [292, 112] width 415 height 116
click at [133, 178] on input "Submit Essentials Request" at bounding box center [126, 180] width 69 height 13
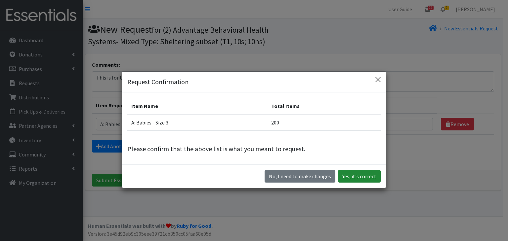
click at [362, 176] on button "Yes, it's correct" at bounding box center [359, 176] width 43 height 13
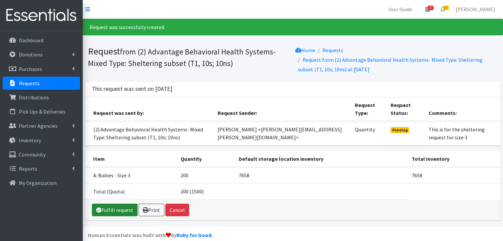
click at [116, 210] on link "Fulfill request" at bounding box center [115, 210] width 46 height 13
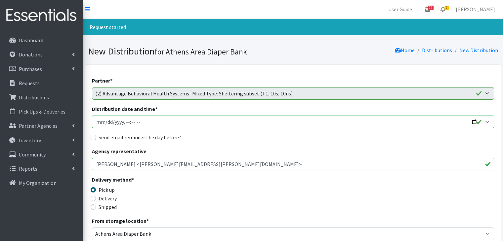
click at [235, 166] on input "[PERSON_NAME] <[PERSON_NAME][EMAIL_ADDRESS][PERSON_NAME][DOMAIN_NAME]>" at bounding box center [293, 164] width 402 height 13
drag, startPoint x: 235, startPoint y: 165, endPoint x: 77, endPoint y: 163, distance: 158.1
click at [77, 163] on div "User Guide 25 25 Pick-ups remaining this week View Calendar 9 9 Requests 0 Part…" at bounding box center [251, 222] width 503 height 444
type input "[PERSON_NAME] <[PERSON_NAME][EMAIL_ADDRESS][PERSON_NAME][DOMAIN_NAME]>"
click at [93, 138] on input "Send email reminder the day before?" at bounding box center [93, 137] width 5 height 5
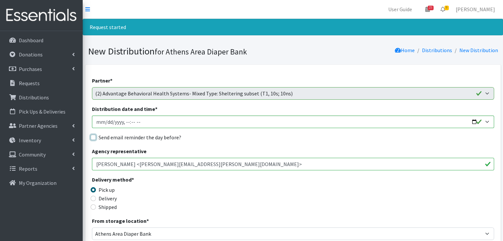
checkbox input "true"
click at [107, 122] on input "Distribution date and time *" at bounding box center [293, 122] width 402 height 13
type input "[DATE]T10:00"
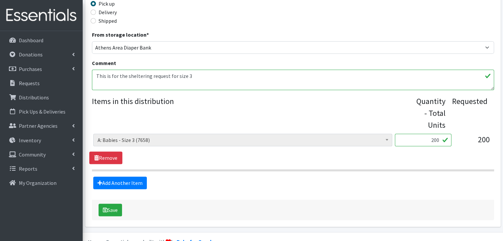
scroll to position [198, 0]
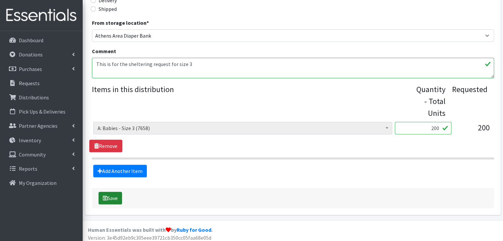
click at [118, 197] on button "Save" at bounding box center [110, 198] width 23 height 13
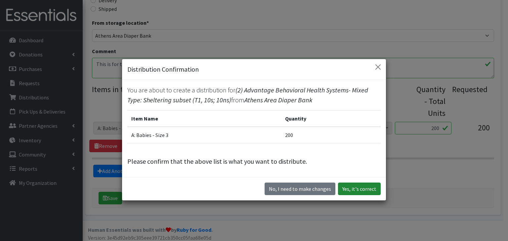
click at [359, 189] on button "Yes, it's correct" at bounding box center [359, 189] width 43 height 13
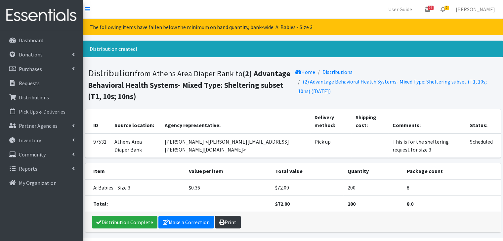
click at [226, 216] on link "Print" at bounding box center [228, 222] width 26 height 13
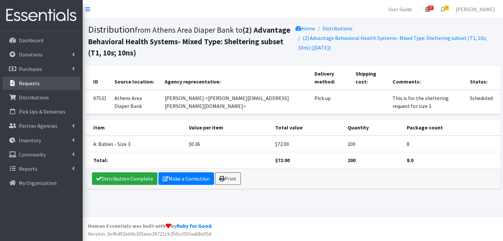
click at [30, 85] on p "Requests" at bounding box center [29, 83] width 21 height 7
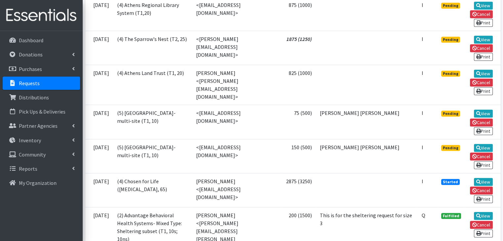
scroll to position [364, 0]
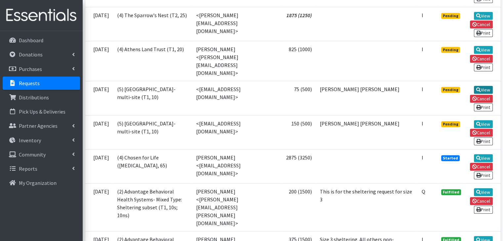
click at [487, 86] on link "View" at bounding box center [483, 90] width 19 height 8
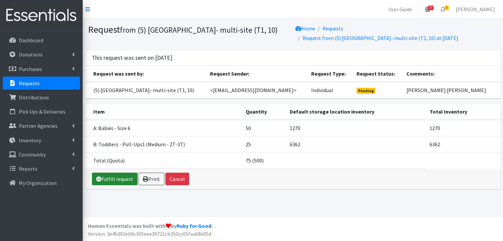
click at [112, 181] on link "Fulfill request" at bounding box center [115, 179] width 46 height 13
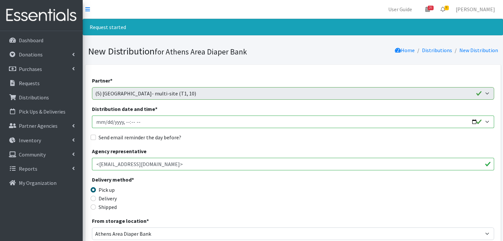
click at [106, 118] on input "Distribution date and time *" at bounding box center [293, 122] width 402 height 13
click at [143, 122] on input "Distribution date and time *" at bounding box center [293, 122] width 402 height 13
click at [140, 122] on input "Distribution date and time *" at bounding box center [293, 122] width 402 height 13
type input "[DATE]T10:00"
click at [93, 138] on input "Send email reminder the day before?" at bounding box center [93, 137] width 5 height 5
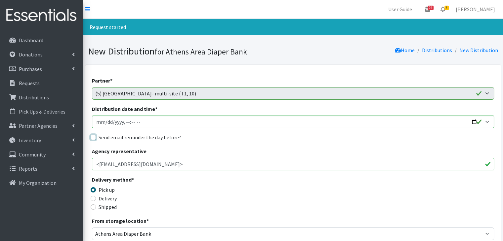
checkbox input "true"
click at [203, 150] on div "Agency representative <kelssie.fields@foothillsrhs.org>" at bounding box center [293, 158] width 402 height 23
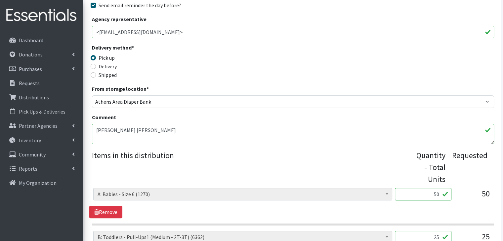
scroll to position [244, 0]
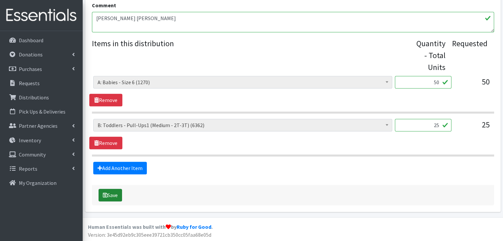
click at [118, 194] on button "Save" at bounding box center [110, 195] width 23 height 13
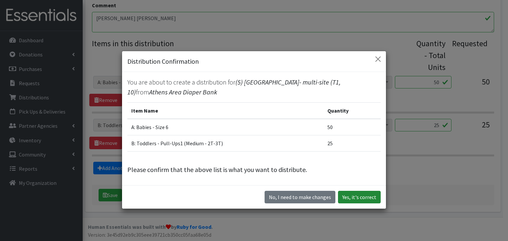
click at [360, 193] on button "Yes, it's correct" at bounding box center [359, 197] width 43 height 13
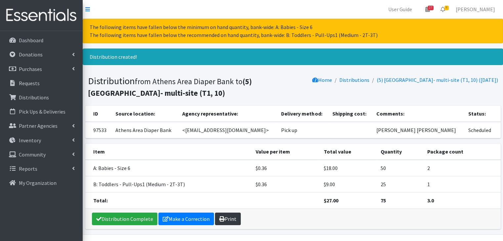
click at [229, 219] on link "Print" at bounding box center [228, 219] width 26 height 13
click at [43, 84] on link "Requests" at bounding box center [41, 83] width 77 height 13
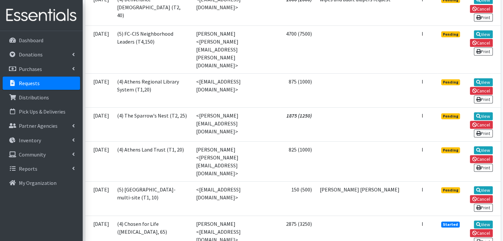
scroll to position [265, 0]
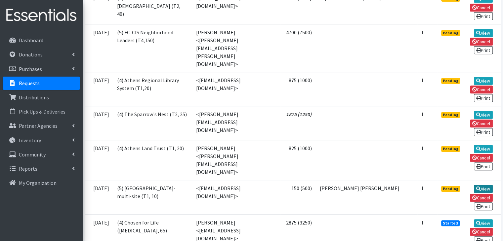
click at [488, 185] on link "View" at bounding box center [483, 189] width 19 height 8
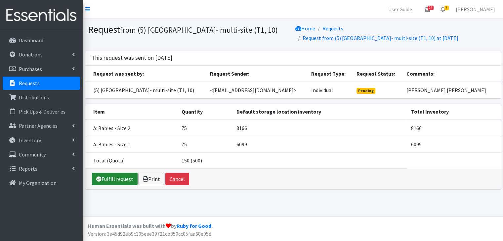
click at [116, 182] on link "Fulfill request" at bounding box center [115, 179] width 46 height 13
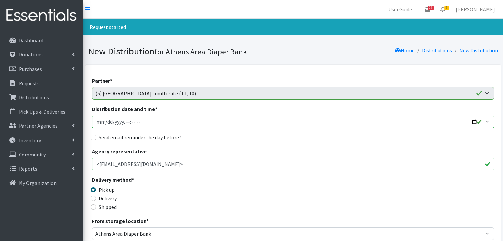
click at [106, 122] on input "Distribution date and time *" at bounding box center [293, 122] width 402 height 13
type input "[DATE]T10:00"
click at [95, 138] on input "Send email reminder the day before?" at bounding box center [93, 137] width 5 height 5
checkbox input "true"
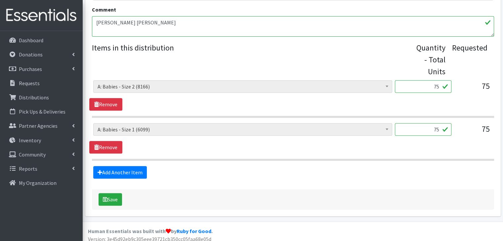
scroll to position [244, 0]
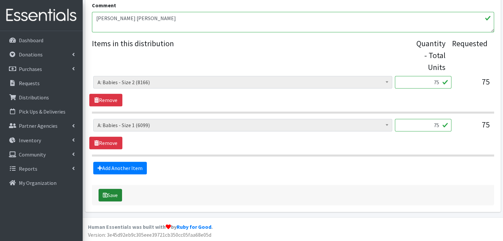
click at [109, 195] on button "Save" at bounding box center [110, 195] width 23 height 13
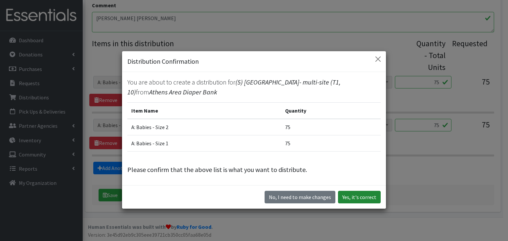
click at [361, 197] on button "Yes, it's correct" at bounding box center [359, 197] width 43 height 13
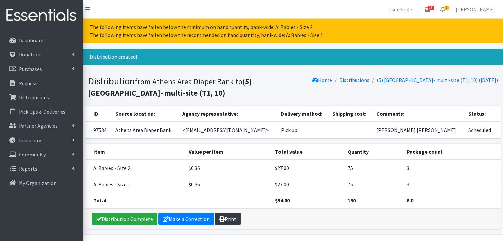
click at [229, 217] on link "Print" at bounding box center [228, 219] width 26 height 13
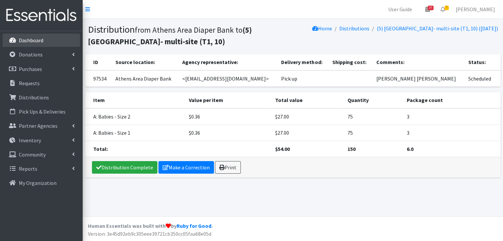
click at [39, 42] on p "Dashboard" at bounding box center [31, 40] width 24 height 7
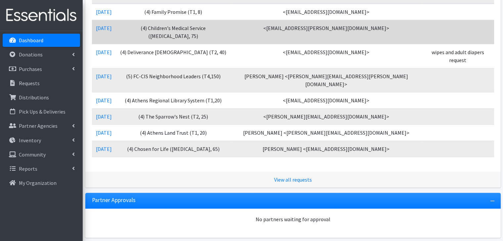
scroll to position [132, 0]
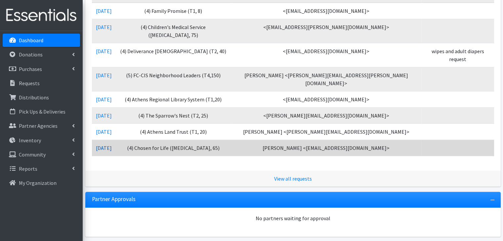
click at [112, 145] on link "[DATE]" at bounding box center [104, 148] width 16 height 7
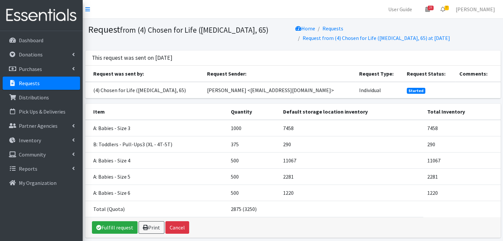
click at [37, 81] on p "Requests" at bounding box center [29, 83] width 21 height 7
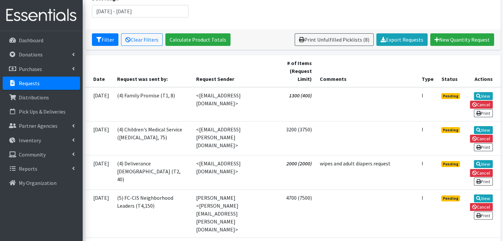
scroll to position [99, 0]
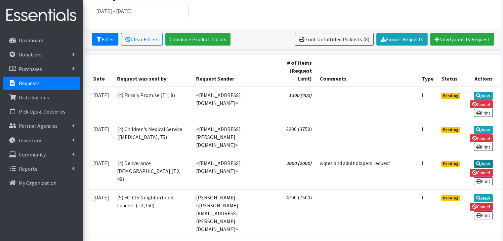
click at [487, 161] on link "View" at bounding box center [483, 164] width 19 height 8
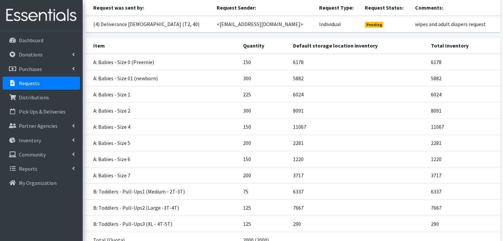
scroll to position [99, 0]
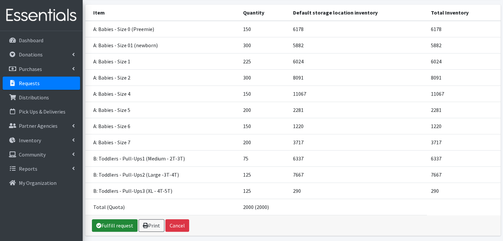
click at [121, 221] on link "Fulfill request" at bounding box center [115, 226] width 46 height 13
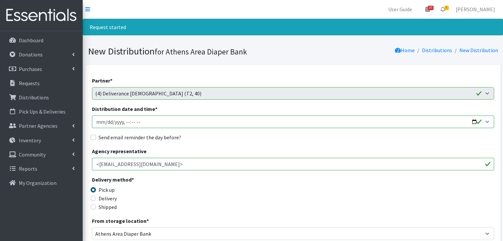
click at [105, 121] on input "Distribution date and time *" at bounding box center [293, 122] width 402 height 13
type input "[DATE]T10:00"
click at [91, 136] on input "Send email reminder the day before?" at bounding box center [93, 137] width 5 height 5
checkbox input "true"
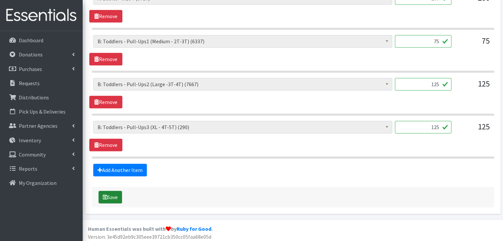
scroll to position [630, 0]
click at [117, 194] on button "Save" at bounding box center [110, 197] width 23 height 13
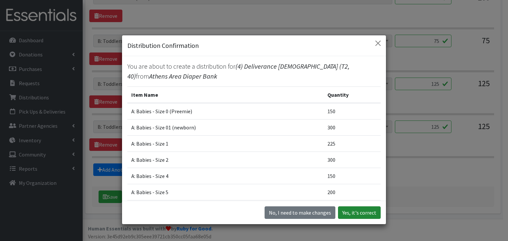
click at [352, 210] on button "Yes, it's correct" at bounding box center [359, 213] width 43 height 13
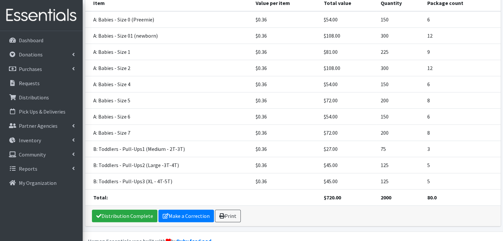
scroll to position [165, 0]
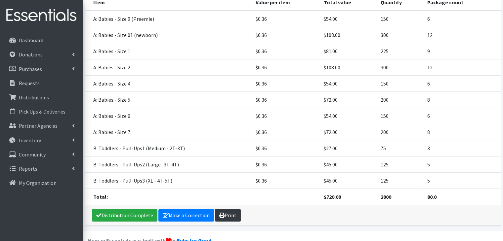
click at [230, 215] on link "Print" at bounding box center [228, 215] width 26 height 13
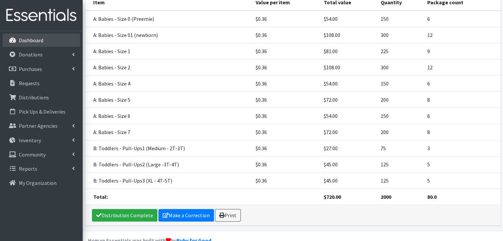
click at [38, 42] on p "Dashboard" at bounding box center [31, 40] width 24 height 7
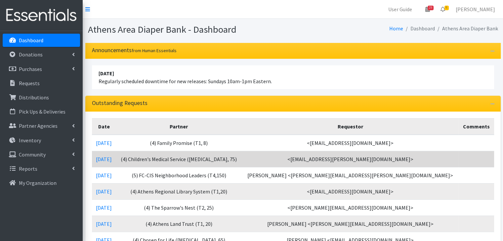
scroll to position [66, 0]
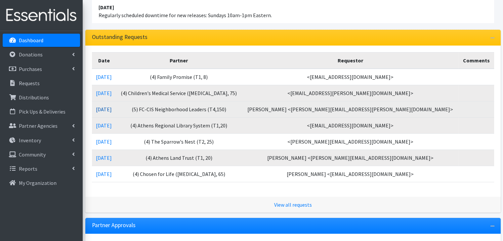
click at [108, 110] on link "[DATE]" at bounding box center [104, 109] width 16 height 7
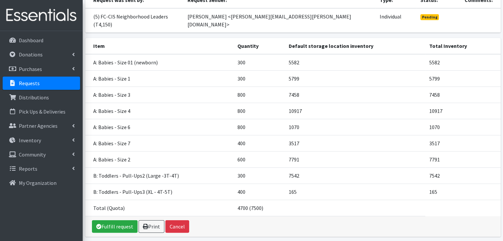
scroll to position [90, 0]
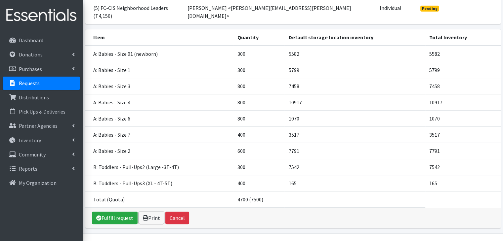
click at [37, 83] on p "Requests" at bounding box center [29, 83] width 21 height 7
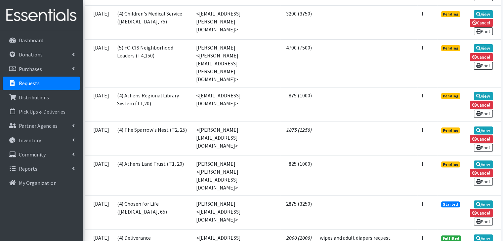
scroll to position [231, 0]
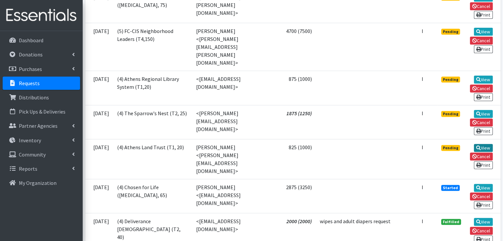
click at [489, 144] on link "View" at bounding box center [483, 148] width 19 height 8
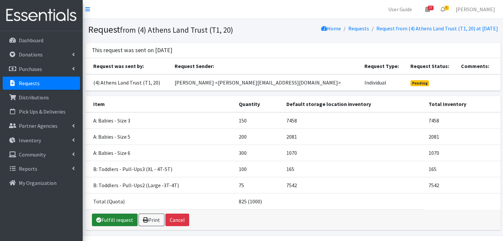
click at [119, 220] on link "Fulfill request" at bounding box center [115, 220] width 46 height 13
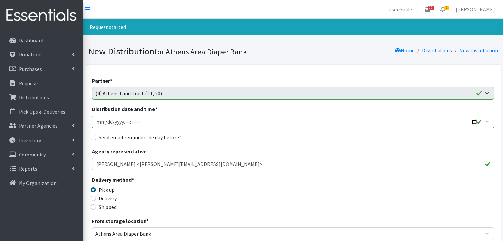
click at [106, 121] on input "Distribution date and time *" at bounding box center [293, 122] width 402 height 13
type input "2025-10-03T10:00"
click at [92, 138] on input "Send email reminder the day before?" at bounding box center [93, 137] width 5 height 5
checkbox input "true"
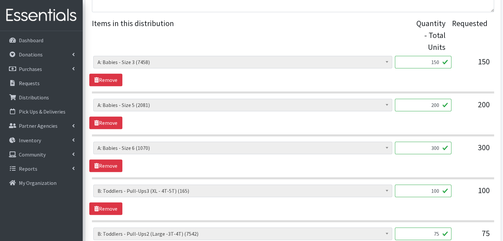
scroll to position [373, 0]
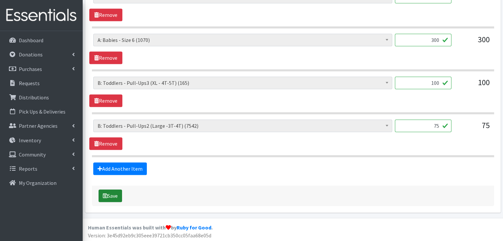
click at [110, 196] on button "Save" at bounding box center [110, 196] width 23 height 13
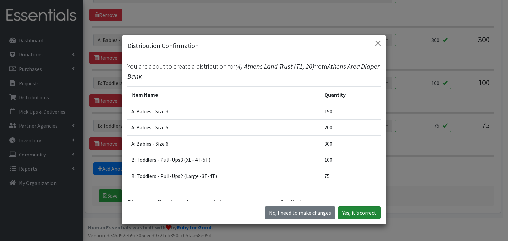
click at [361, 213] on button "Yes, it's correct" at bounding box center [359, 213] width 43 height 13
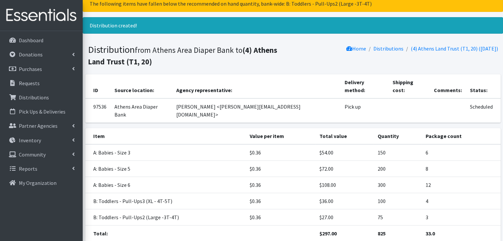
scroll to position [66, 0]
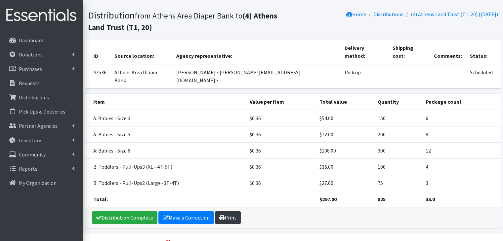
click at [225, 212] on link "Print" at bounding box center [228, 218] width 26 height 13
click at [34, 86] on p "Requests" at bounding box center [29, 83] width 21 height 7
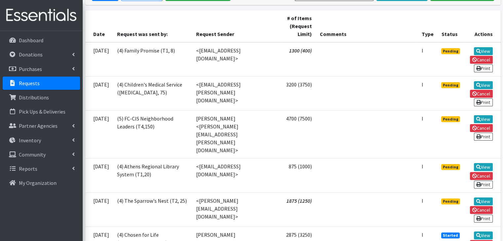
scroll to position [132, 0]
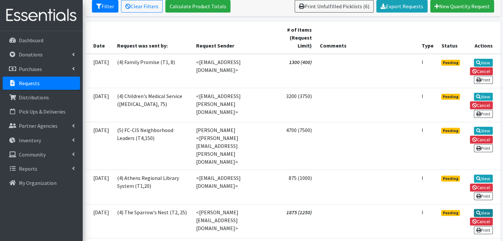
click at [483, 209] on link "View" at bounding box center [483, 213] width 19 height 8
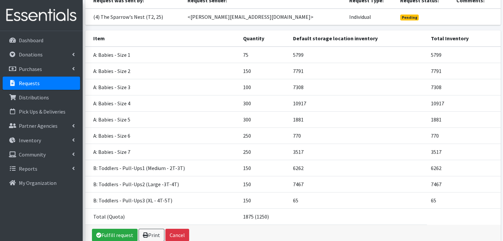
scroll to position [99, 0]
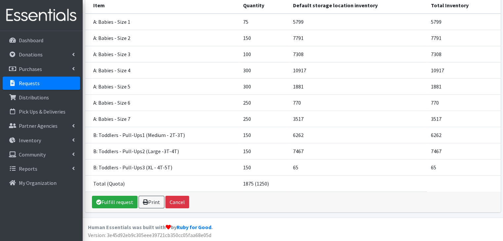
click at [43, 85] on link "Requests" at bounding box center [41, 83] width 77 height 13
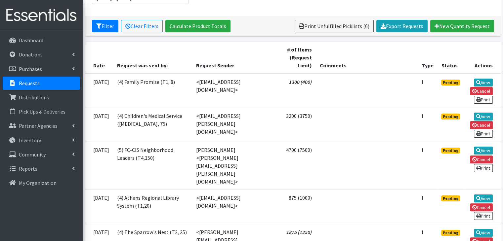
scroll to position [132, 0]
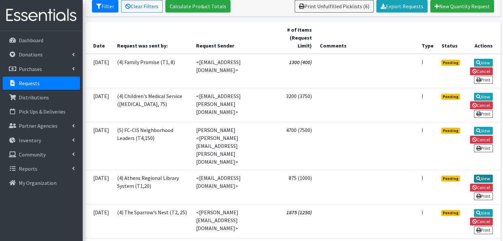
click at [484, 175] on link "View" at bounding box center [483, 179] width 19 height 8
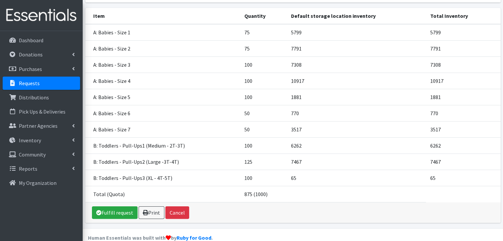
scroll to position [99, 0]
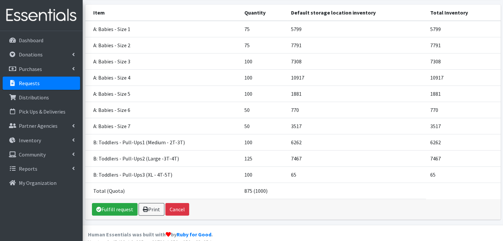
click at [39, 85] on link "Requests" at bounding box center [41, 83] width 77 height 13
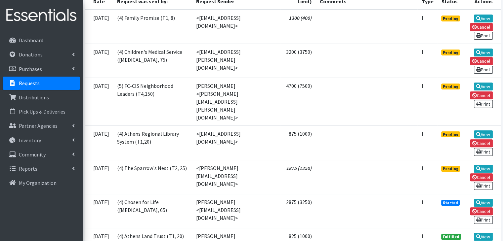
scroll to position [165, 0]
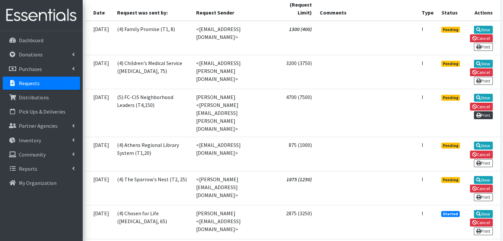
click at [483, 114] on link "Print" at bounding box center [483, 115] width 19 height 8
click at [485, 159] on link "Print" at bounding box center [483, 163] width 19 height 8
click at [485, 193] on link "Print" at bounding box center [483, 197] width 19 height 8
click at [478, 229] on icon at bounding box center [478, 231] width 5 height 5
click at [40, 40] on p "Dashboard" at bounding box center [31, 40] width 24 height 7
